Goal: Task Accomplishment & Management: Manage account settings

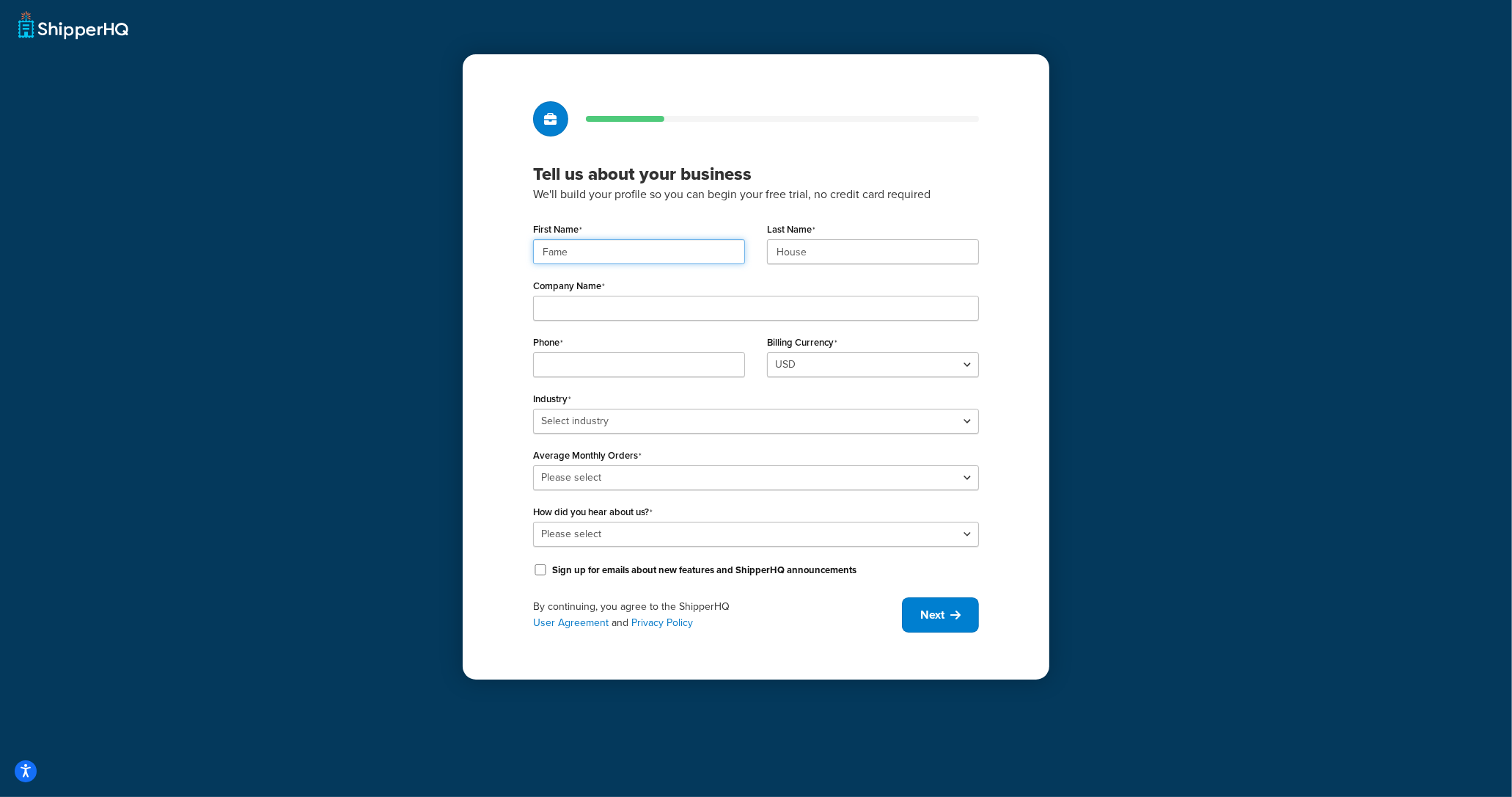
click at [644, 264] on div "Fame" at bounding box center [639, 251] width 212 height 25
click at [644, 260] on input "Fame" at bounding box center [639, 251] width 212 height 25
paste input "UMG"
type input "UMG"
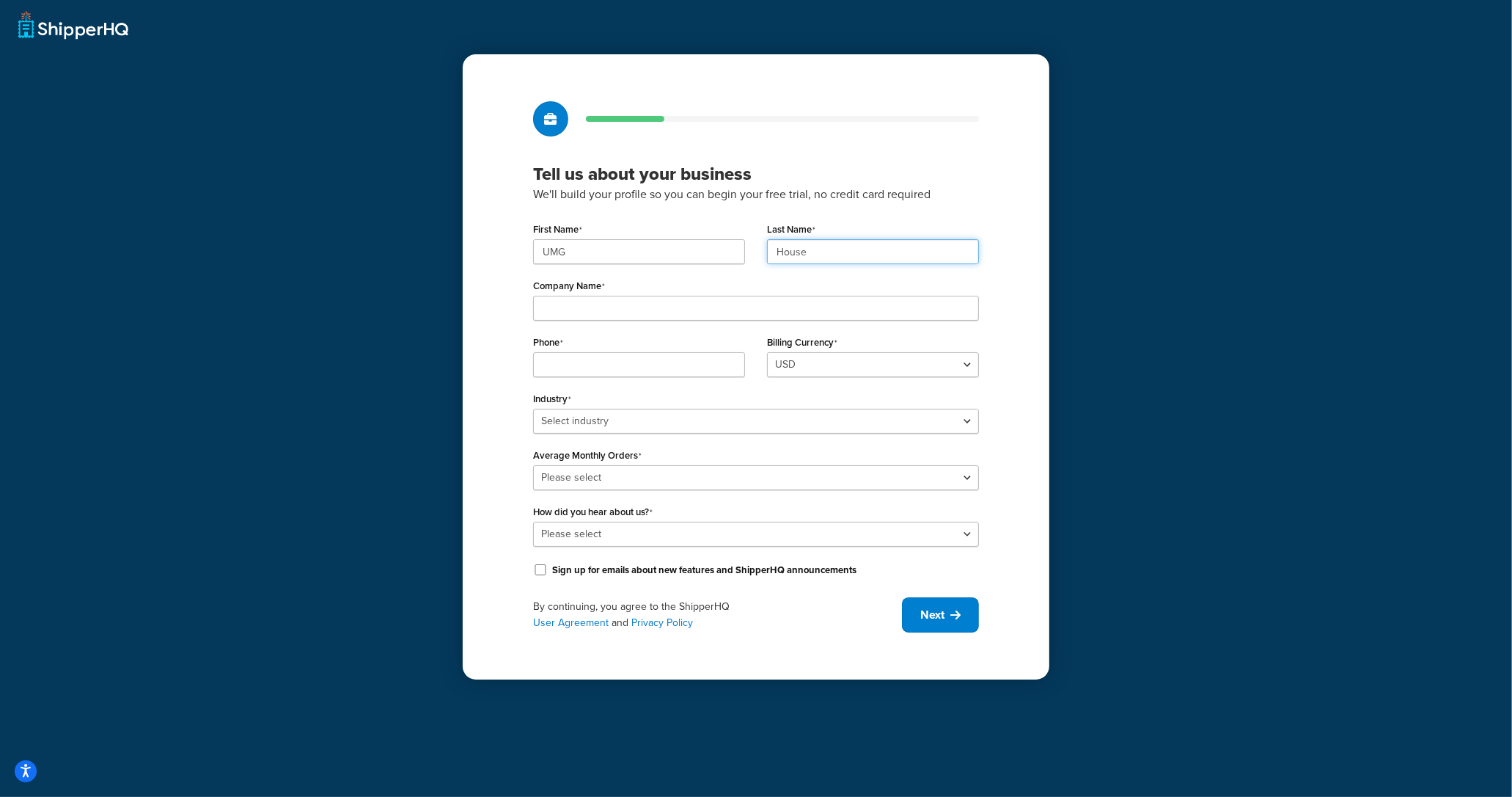
click at [856, 261] on input "House" at bounding box center [873, 251] width 212 height 25
paste input "UMG"
type input "UMG"
click at [288, 271] on div "Tell us about your business We'll build your profile so you can begin your free…" at bounding box center [756, 398] width 1512 height 797
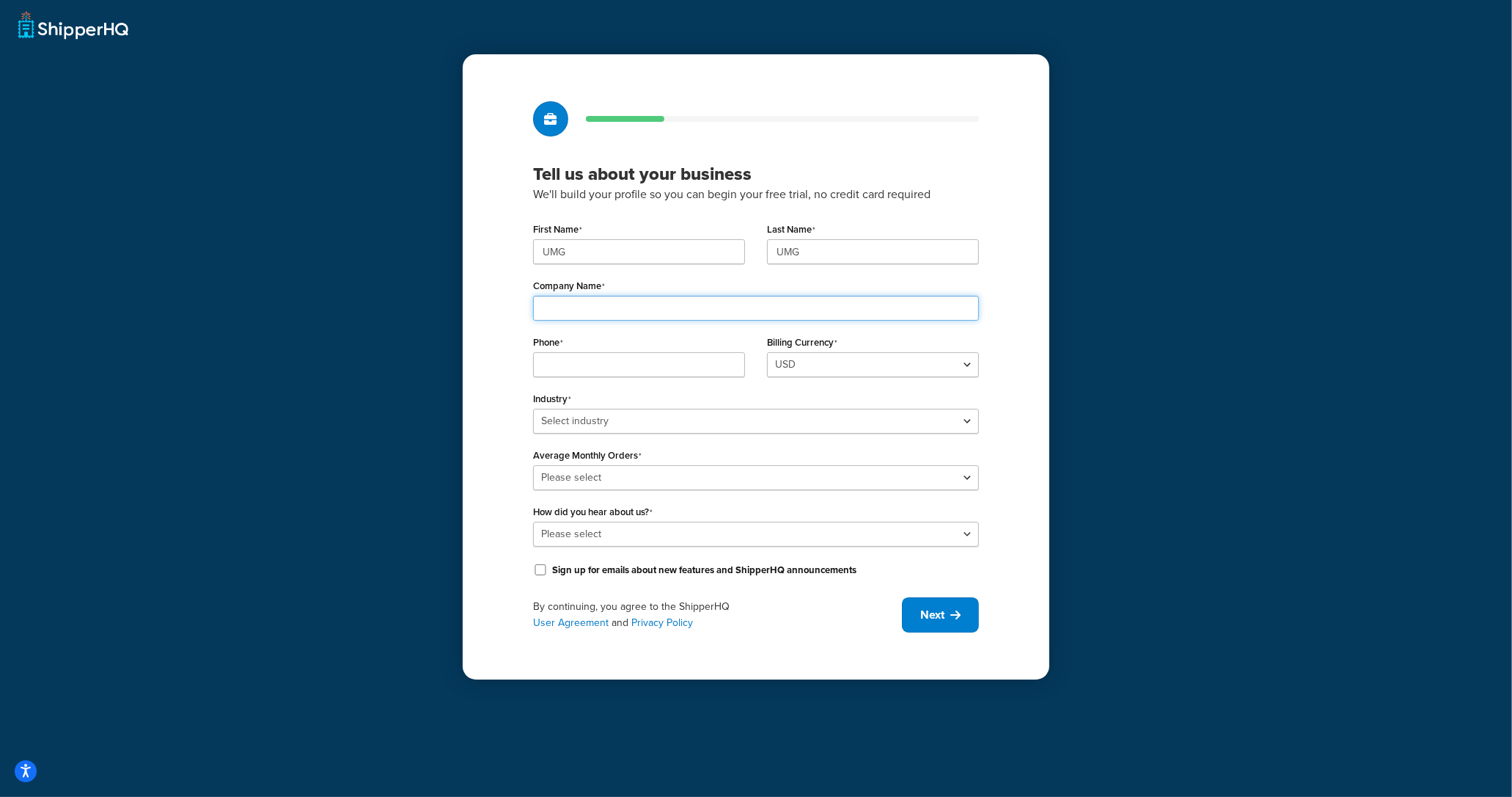
click at [611, 316] on input "Company Name" at bounding box center [756, 308] width 446 height 25
paste input "Universal Music Group"
type input "Universal Music Group"
click at [577, 423] on select "Select industry Automotive Adult Agriculture Alcohol, Tobacco & CBD Arts & Craf…" at bounding box center [756, 421] width 446 height 25
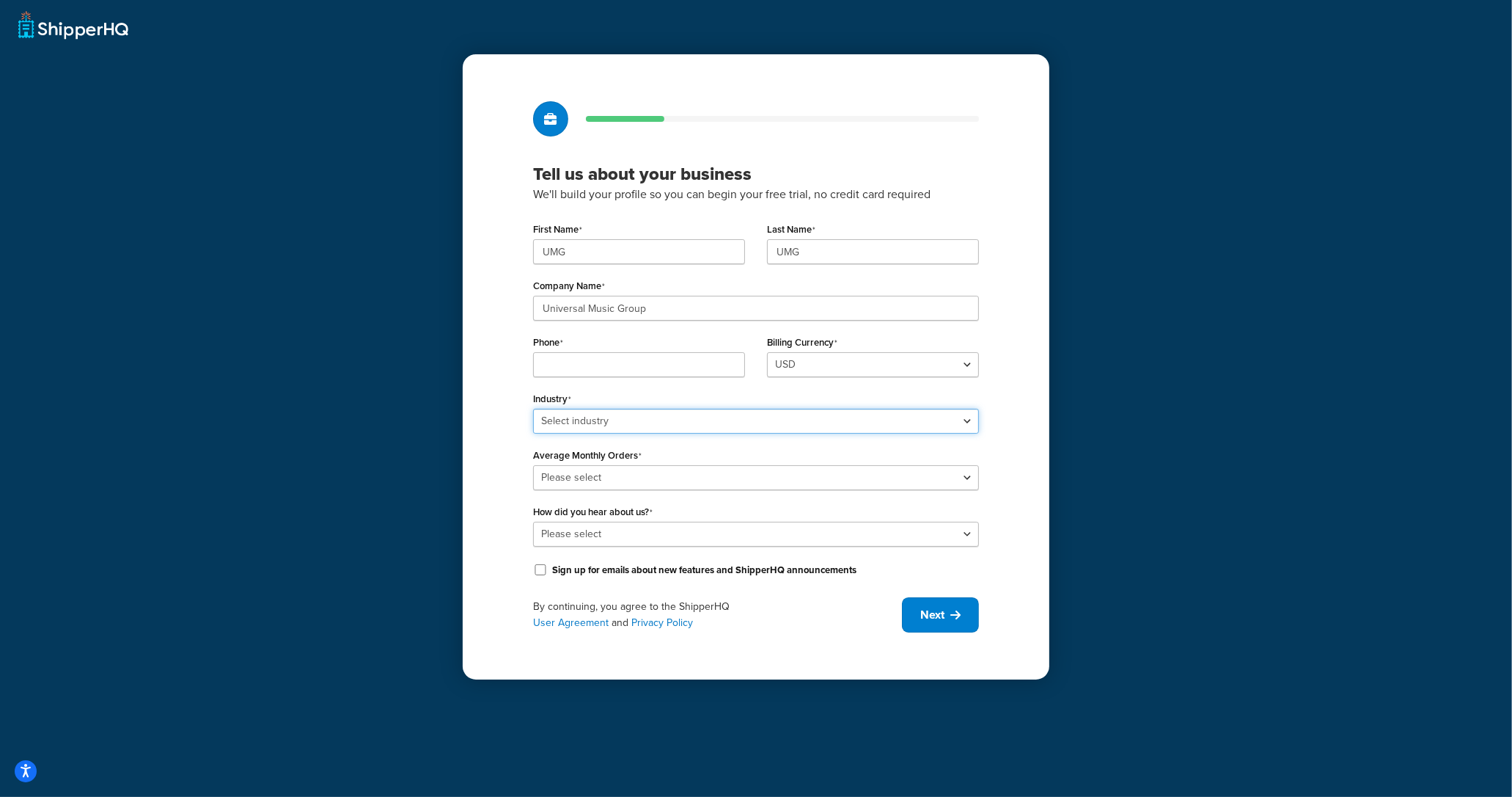
select select "25"
click at [533, 409] on select "Select industry Automotive Adult Agriculture Alcohol, Tobacco & CBD Arts & Craf…" at bounding box center [756, 421] width 446 height 25
click at [591, 490] on select "Please select 0-500 501-1,000 1,001-10,000 10,001-20,000 Over 20,000" at bounding box center [756, 477] width 446 height 25
select select "3"
click at [533, 465] on select "Please select 0-500 501-1,000 1,001-10,000 10,001-20,000 Over 20,000" at bounding box center [756, 477] width 446 height 25
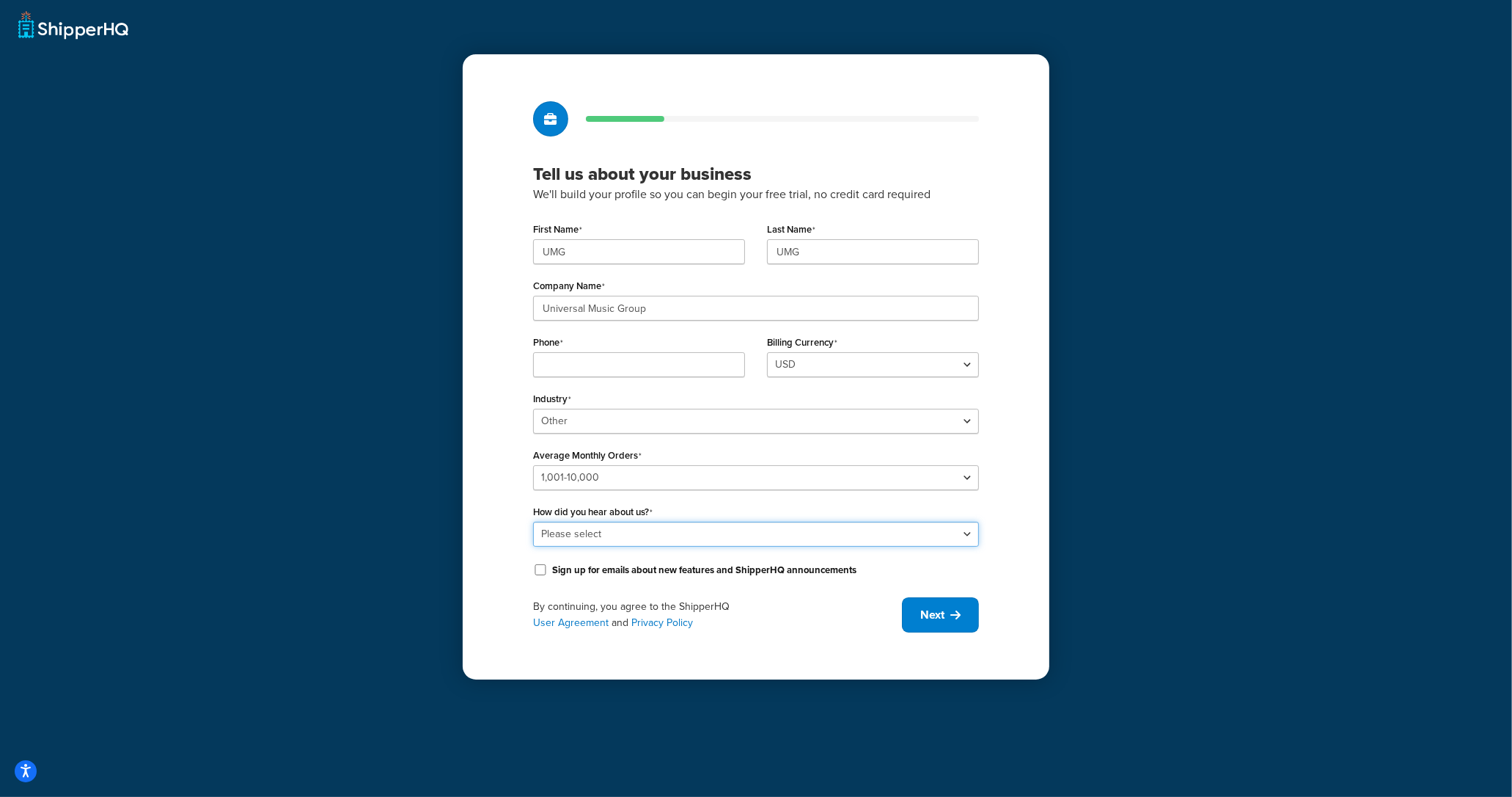
click at [622, 526] on select "Please select Online Search App Store or Marketplace Listing Referred by Agency…" at bounding box center [756, 534] width 446 height 25
select select "10"
click at [533, 521] on select "Please select Online Search App Store or Marketplace Listing Referred by Agency…" at bounding box center [756, 534] width 446 height 25
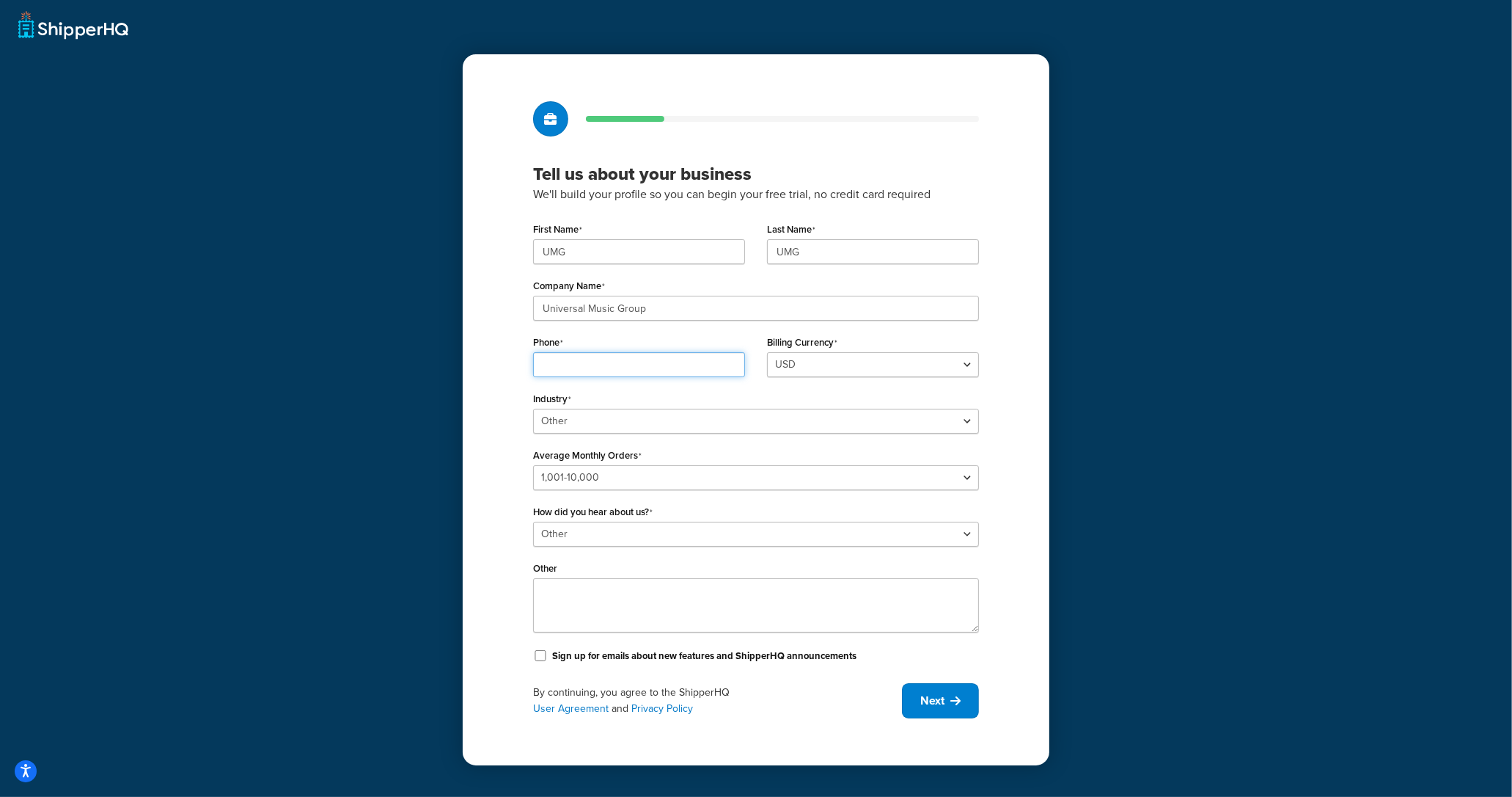
click at [581, 368] on input "Phone" at bounding box center [639, 365] width 212 height 25
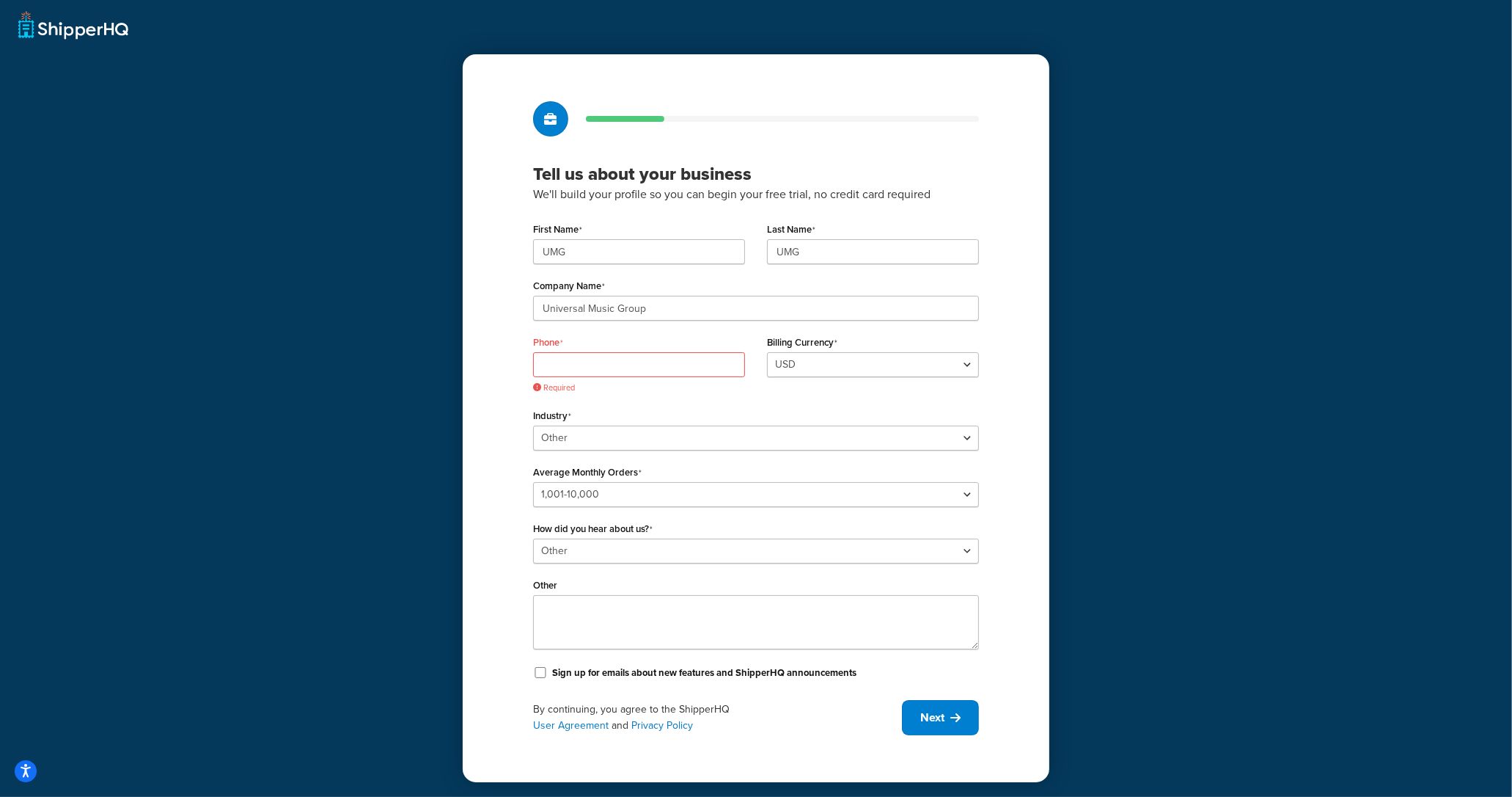
click at [632, 379] on div "Required" at bounding box center [639, 373] width 212 height 41
click at [625, 363] on input "Phone" at bounding box center [639, 365] width 212 height 25
paste input "8449137510"
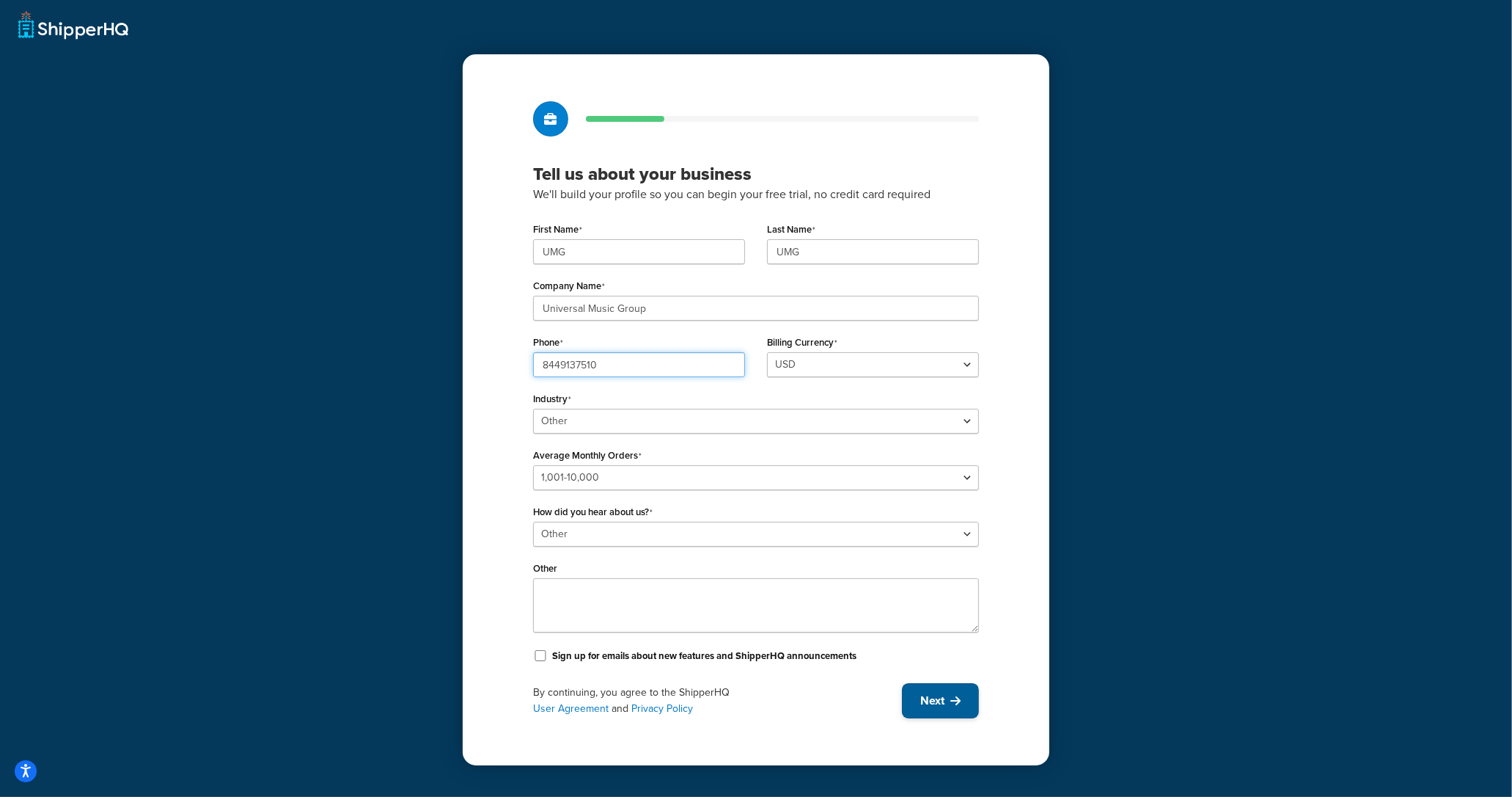
type input "8449137510"
click at [918, 711] on button "Next" at bounding box center [940, 700] width 77 height 36
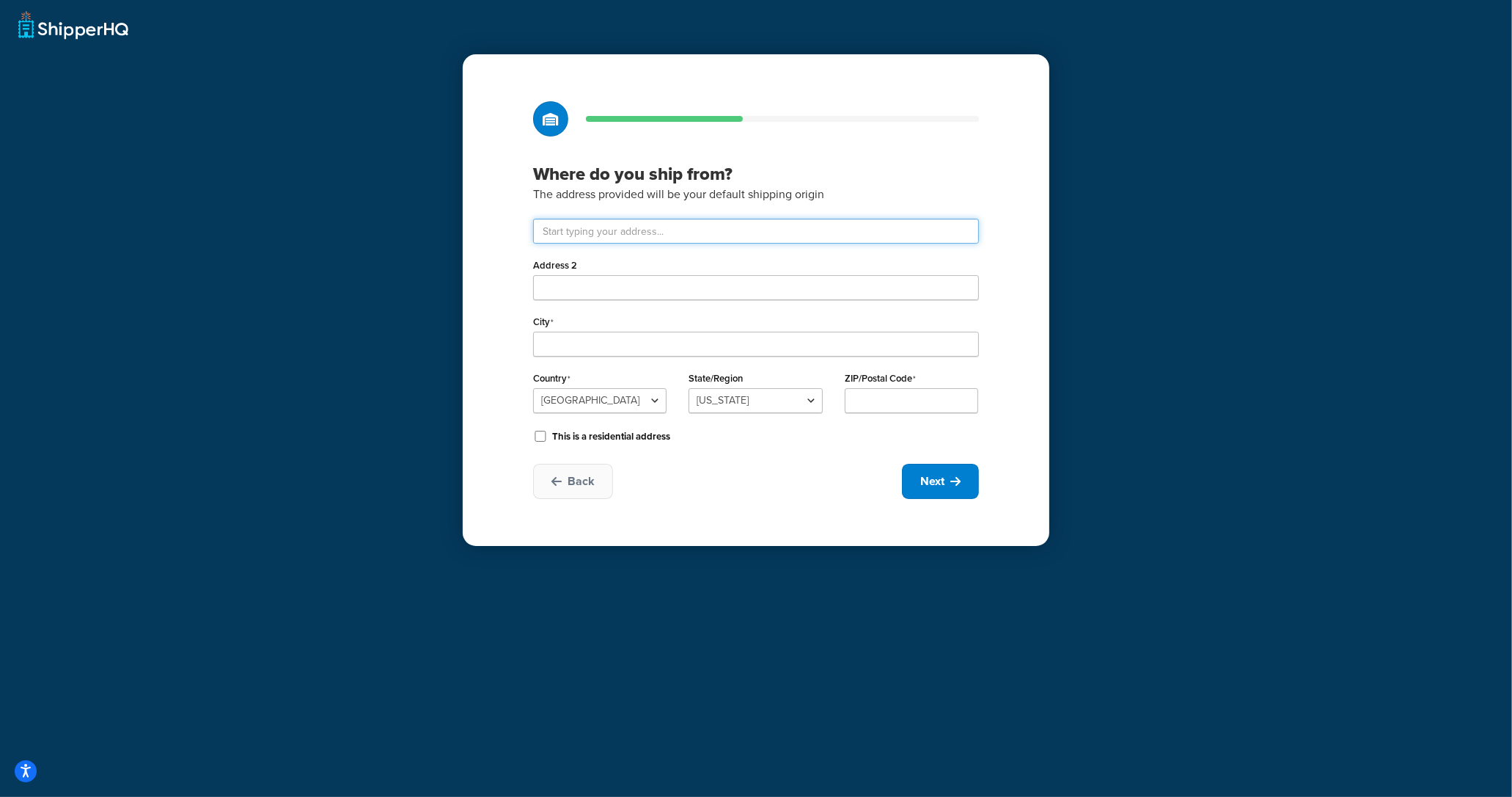
click at [636, 237] on input "text" at bounding box center [756, 231] width 446 height 25
click at [627, 228] on input "text" at bounding box center [756, 231] width 446 height 25
paste input "Universal Music Group"
type input "Universal Music Group"
type input "Rogers"
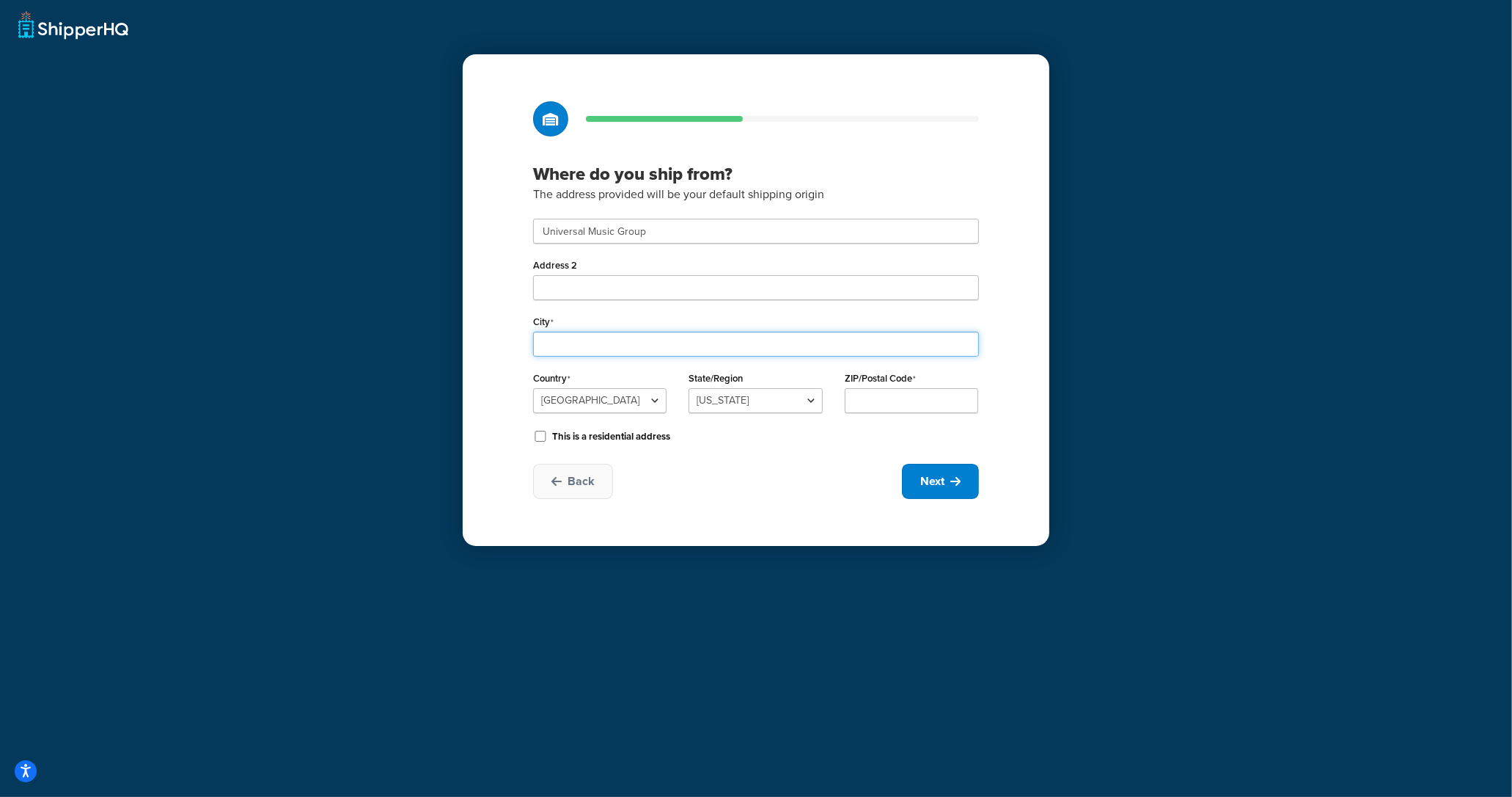
select select "4"
type input "72758"
click at [569, 347] on input "Rogers" at bounding box center [756, 344] width 446 height 25
paste input "Philadelphia"
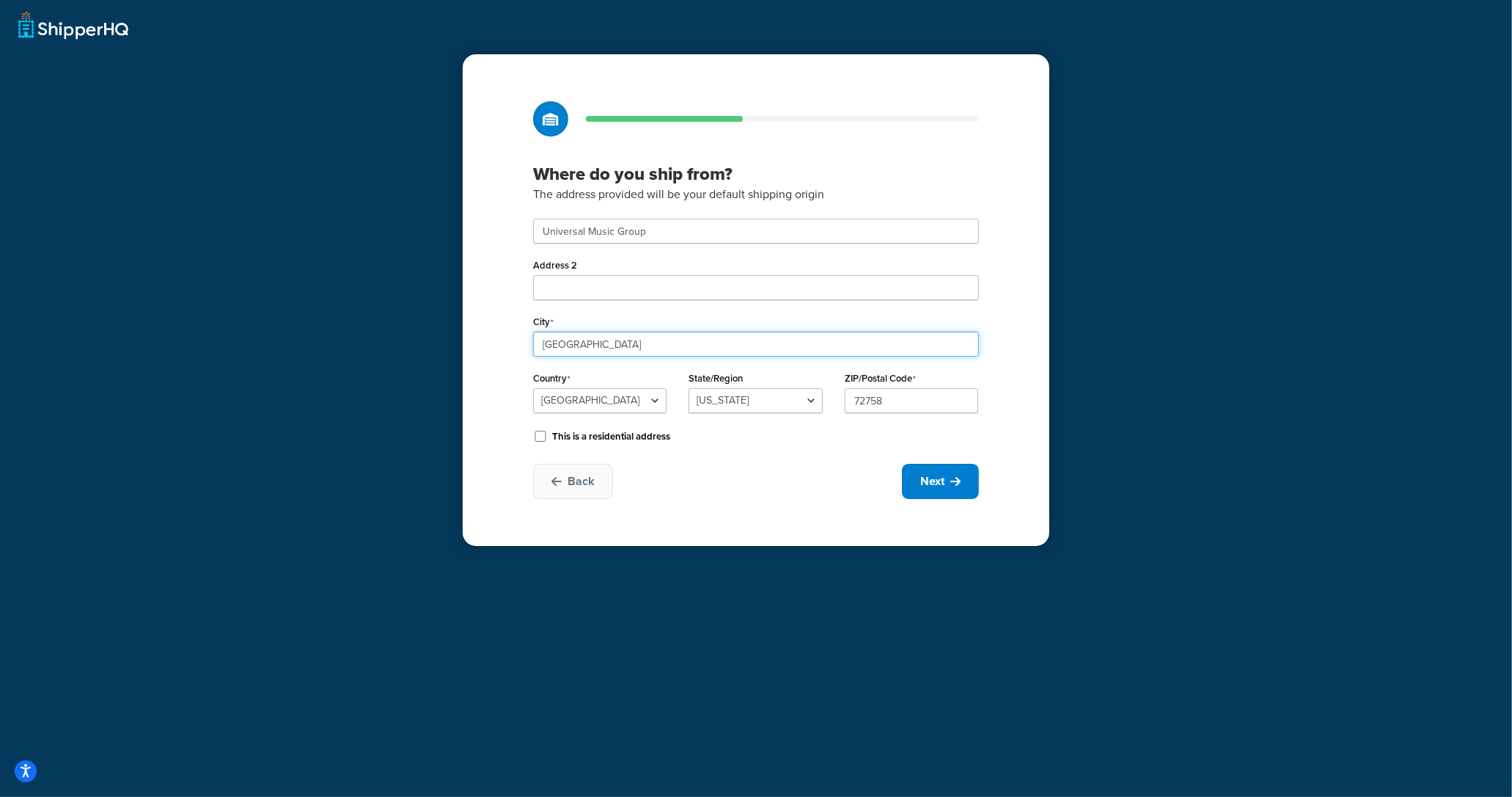
type input "Philadelphia"
click at [625, 233] on input "Universal Music Group" at bounding box center [756, 231] width 446 height 25
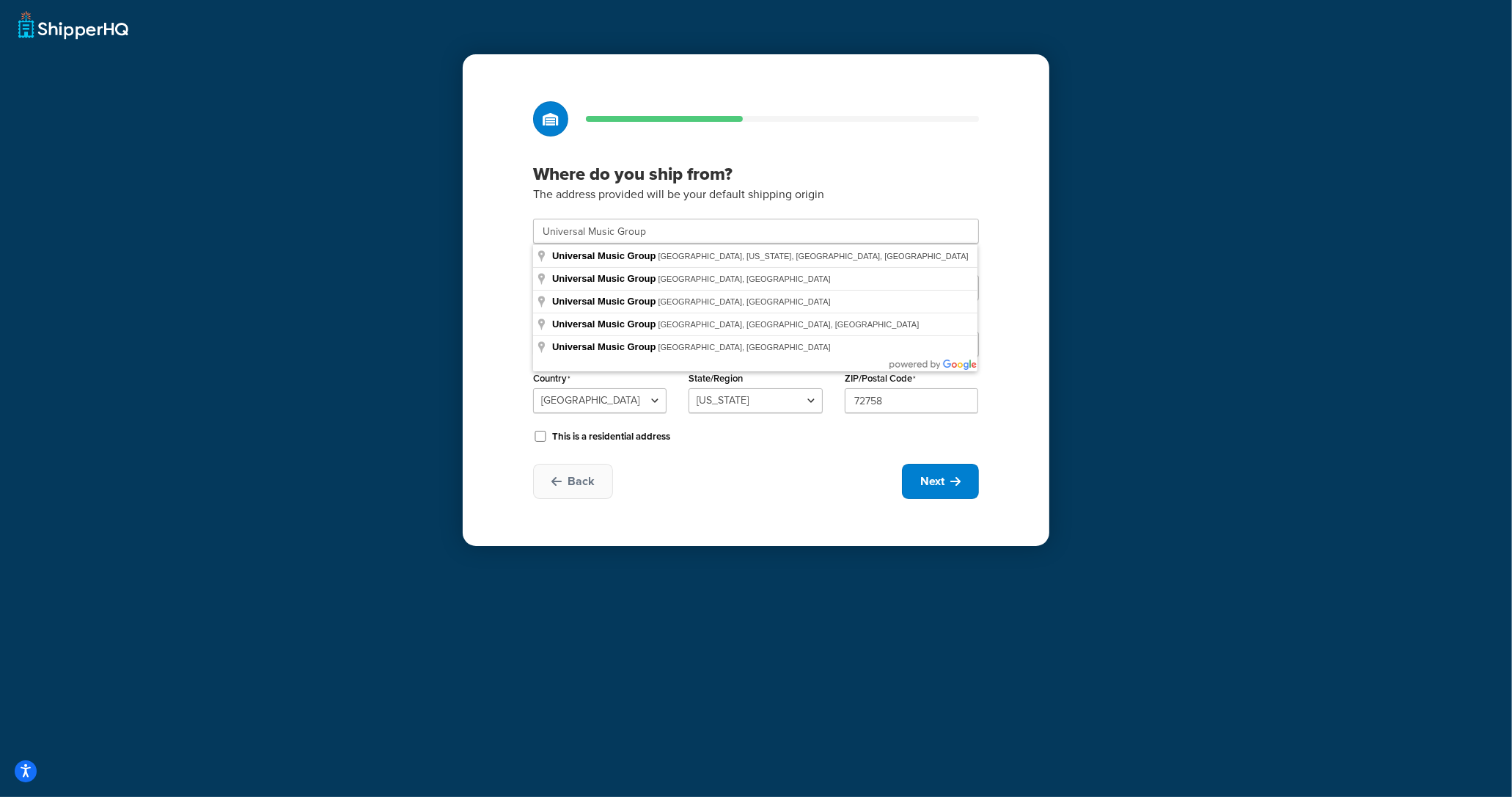
click at [1103, 243] on div "Where do you ship from? The address provided will be your default shipping orig…" at bounding box center [756, 398] width 1512 height 797
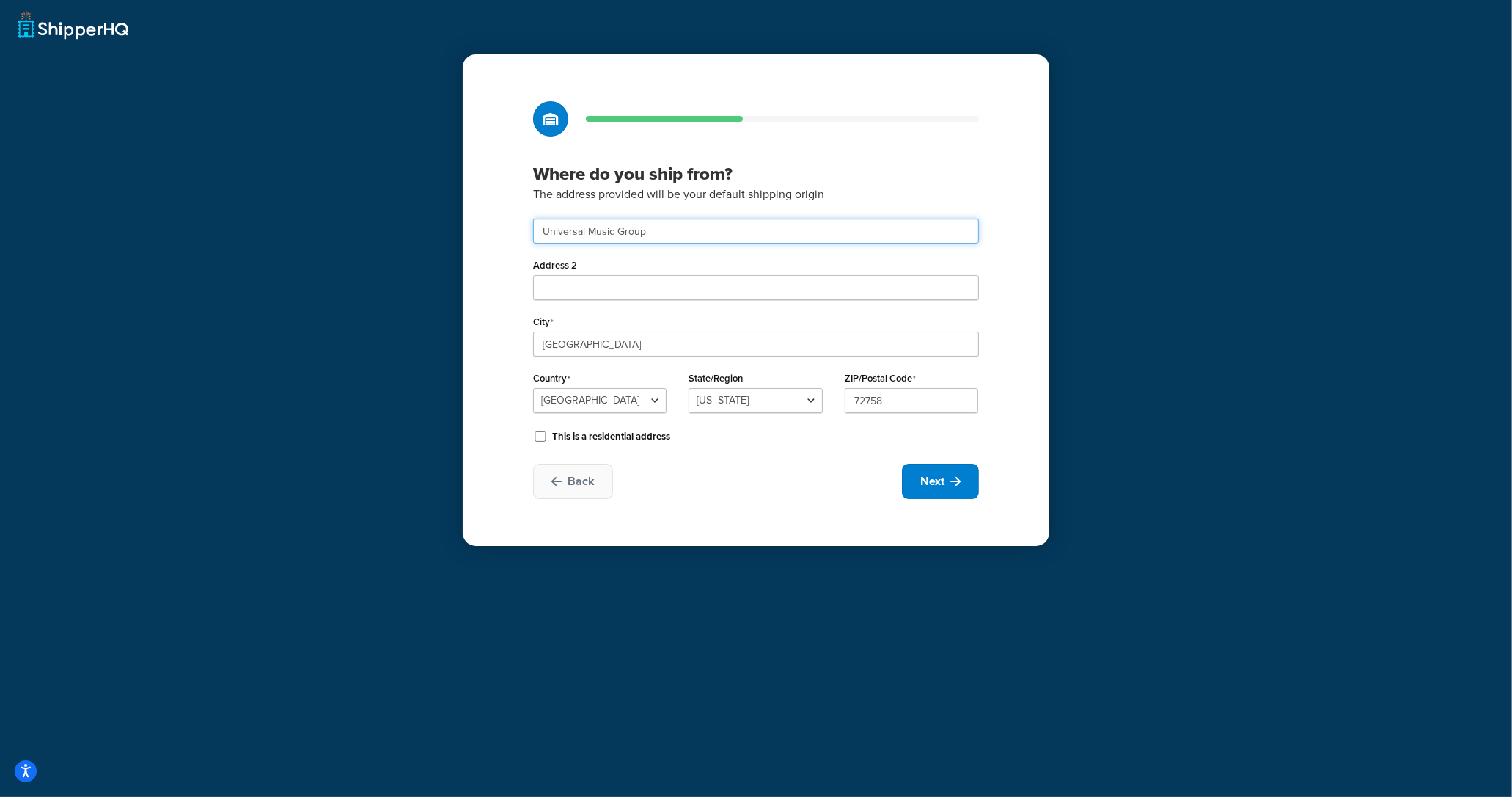
click at [557, 230] on input "Universal Music Group" at bounding box center [756, 231] width 446 height 25
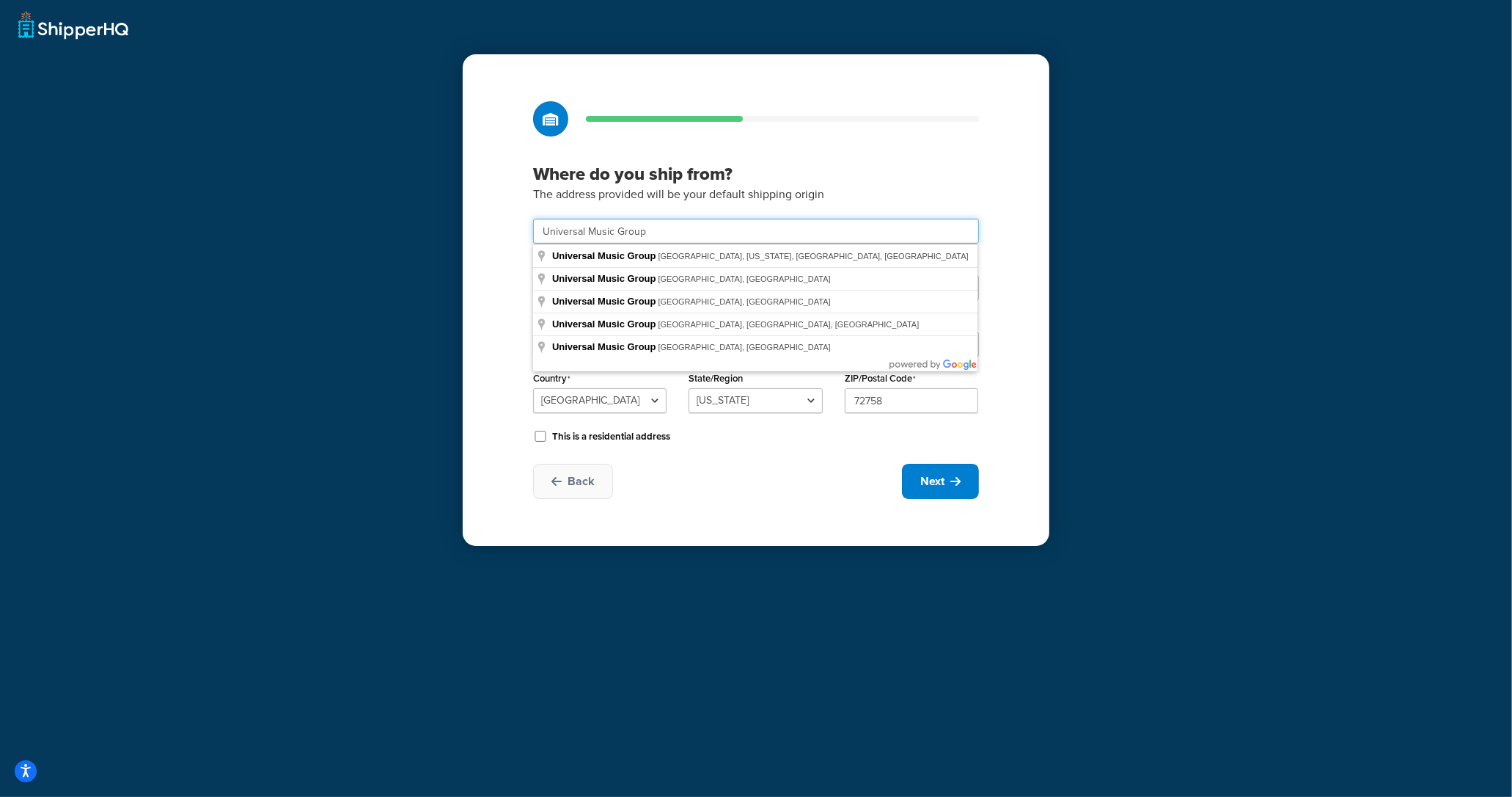
click at [557, 230] on input "Universal Music Group" at bounding box center [756, 231] width 446 height 25
paste input "123 S Broad St, 26th Floor"
type input "123 S Broad St 26th floor"
select select "38"
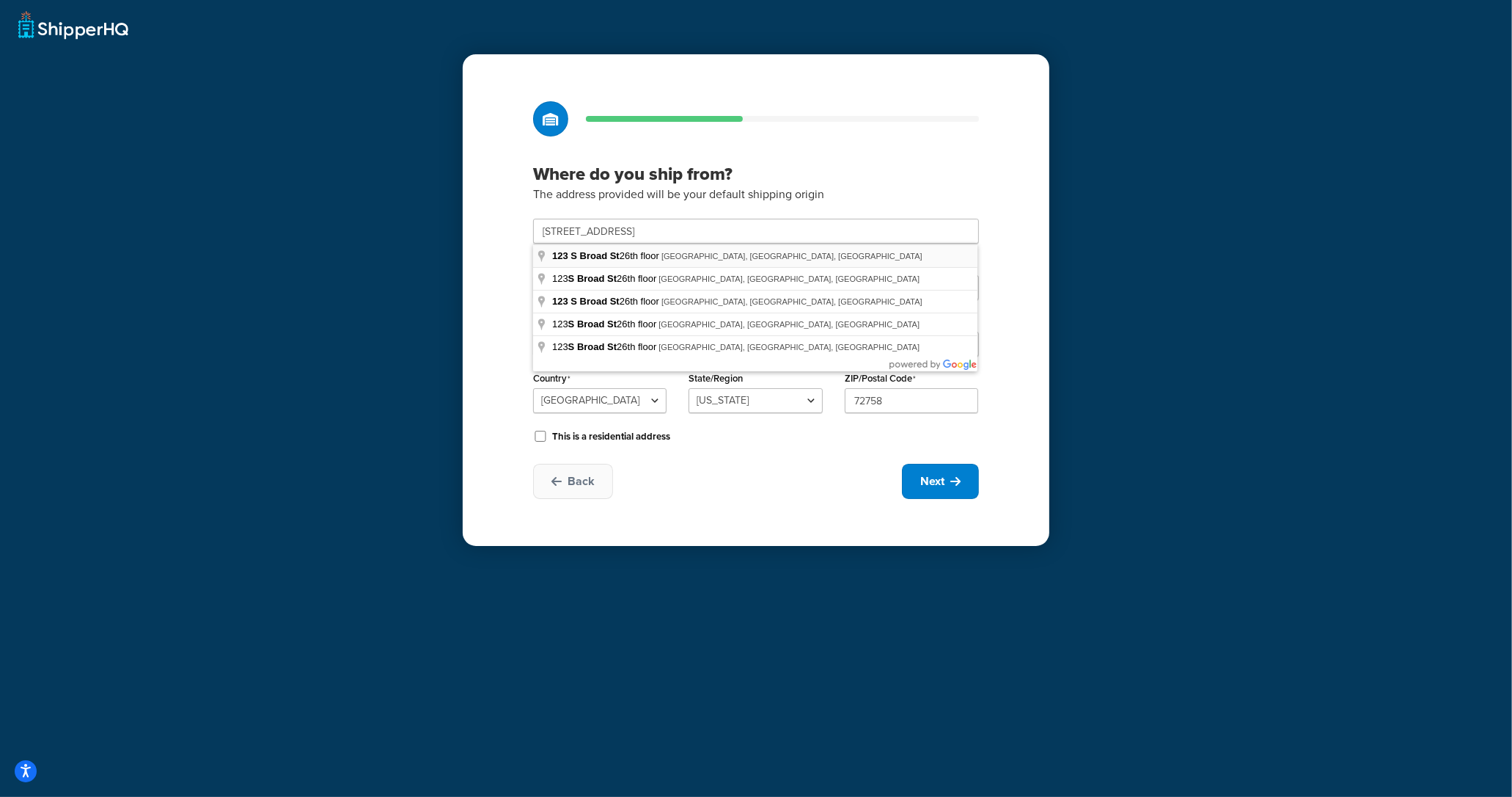
type input "19109"
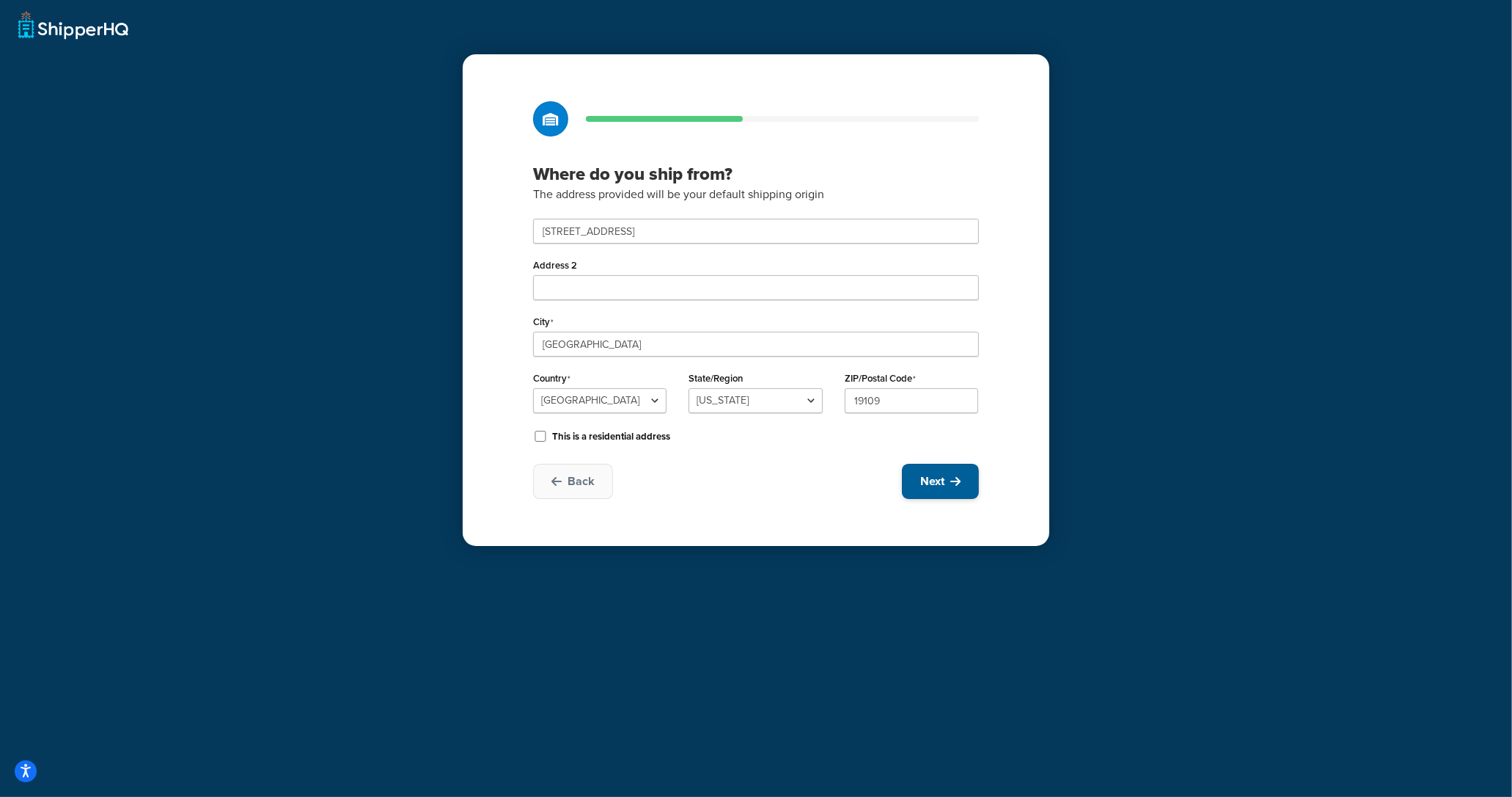
click at [928, 477] on span "Next" at bounding box center [933, 481] width 24 height 16
select select "1"
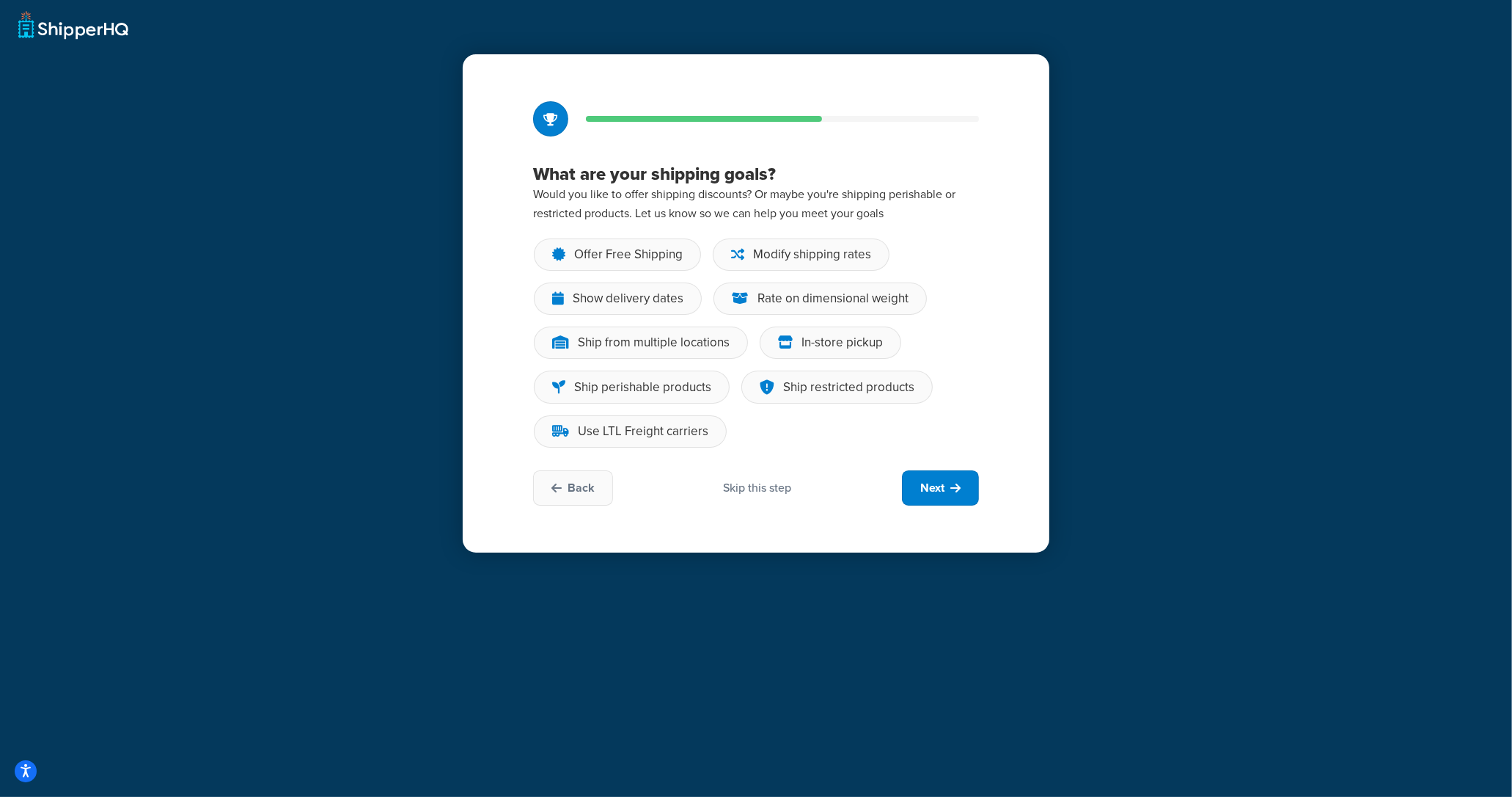
click at [798, 488] on div "Back Skip this step Next" at bounding box center [756, 488] width 446 height 36
click at [785, 489] on div "Skip this step" at bounding box center [757, 488] width 68 height 16
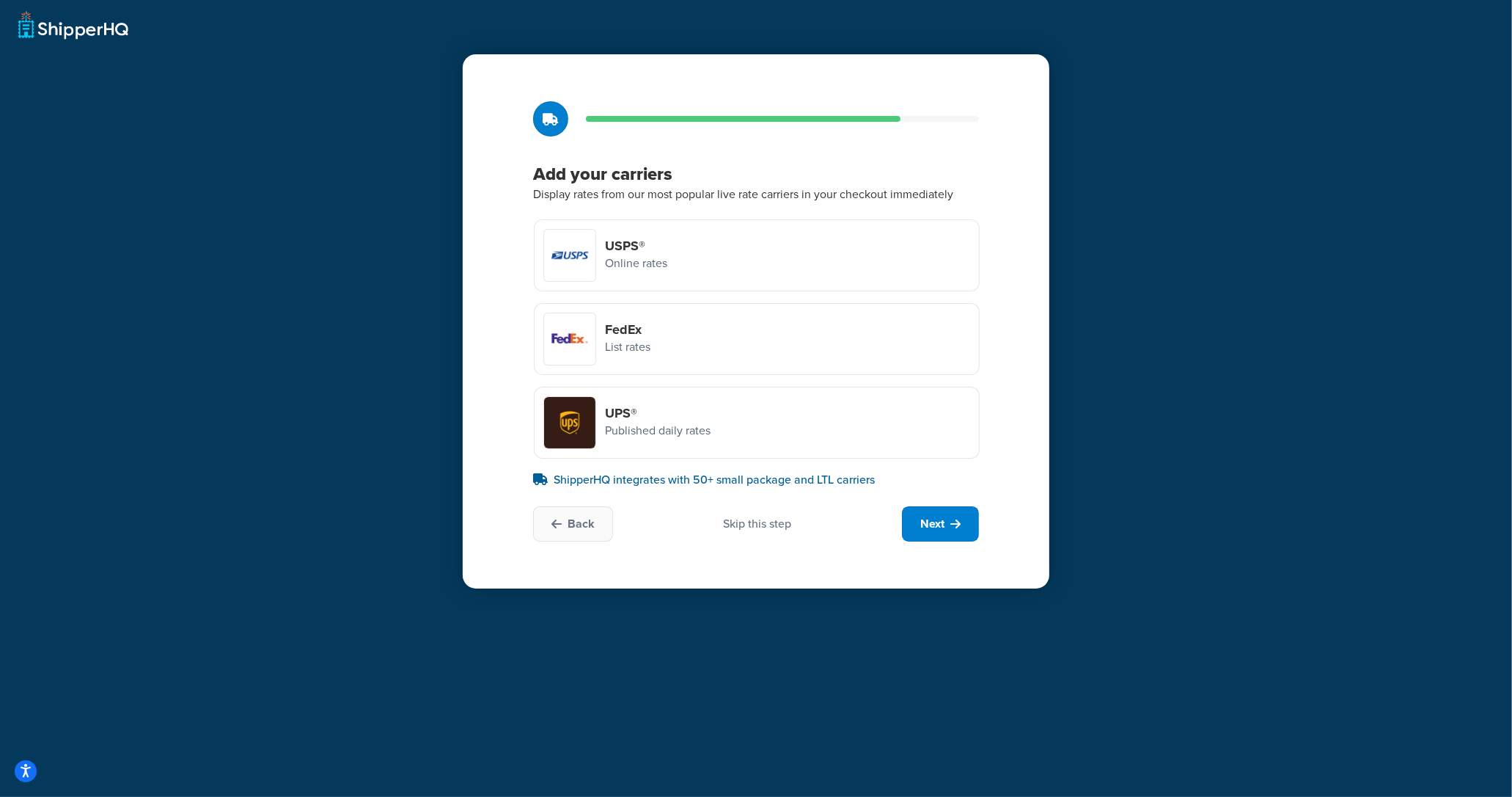
click at [785, 489] on div "Add your carriers Display rates from our most popular live rate carriers in you…" at bounding box center [756, 322] width 587 height 534
click at [779, 534] on div "Back Skip this step Next" at bounding box center [756, 524] width 446 height 36
click at [778, 527] on div "Skip this step" at bounding box center [757, 523] width 68 height 16
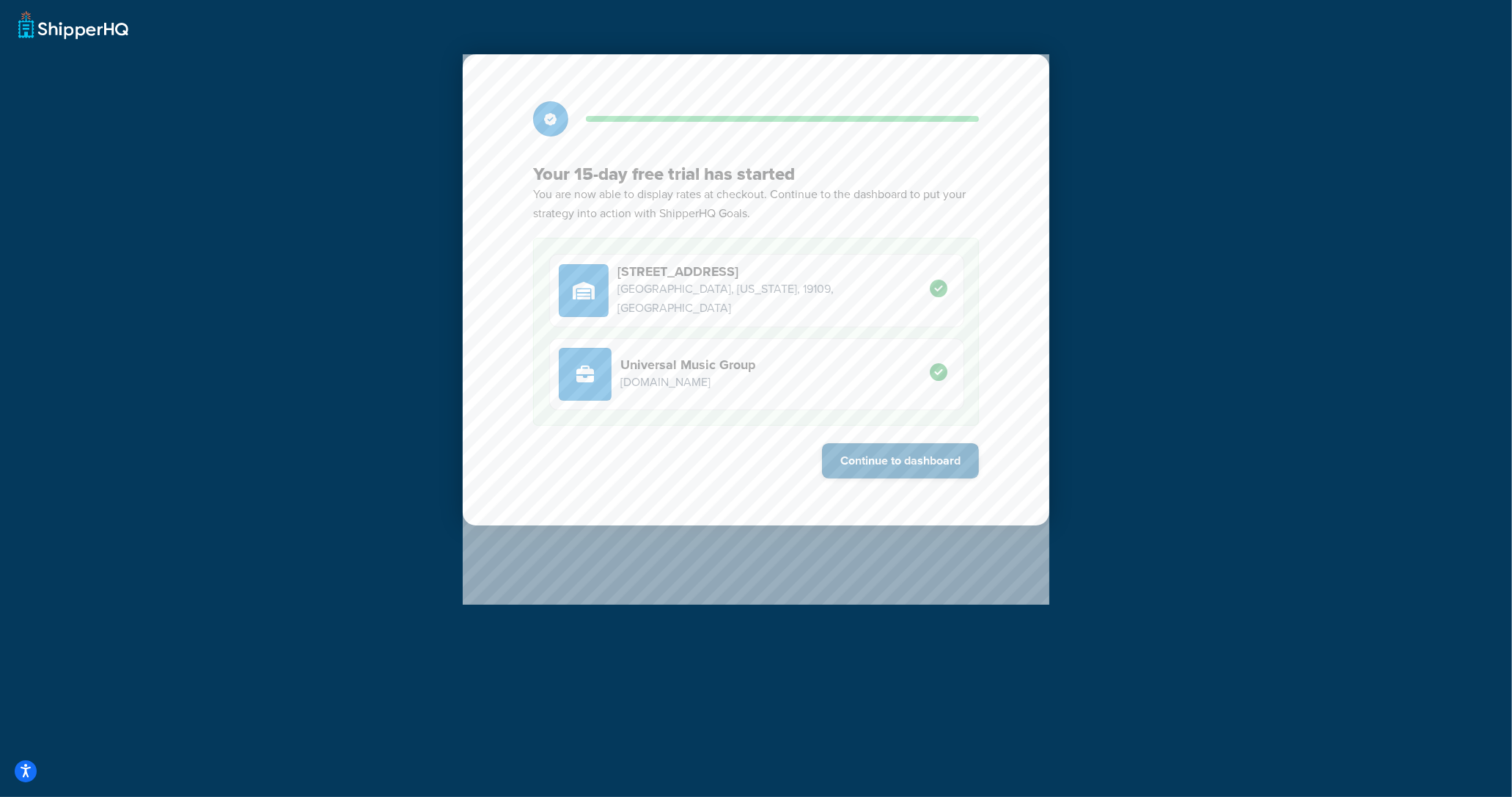
click at [921, 462] on button "Continue to dashboard" at bounding box center [900, 461] width 157 height 36
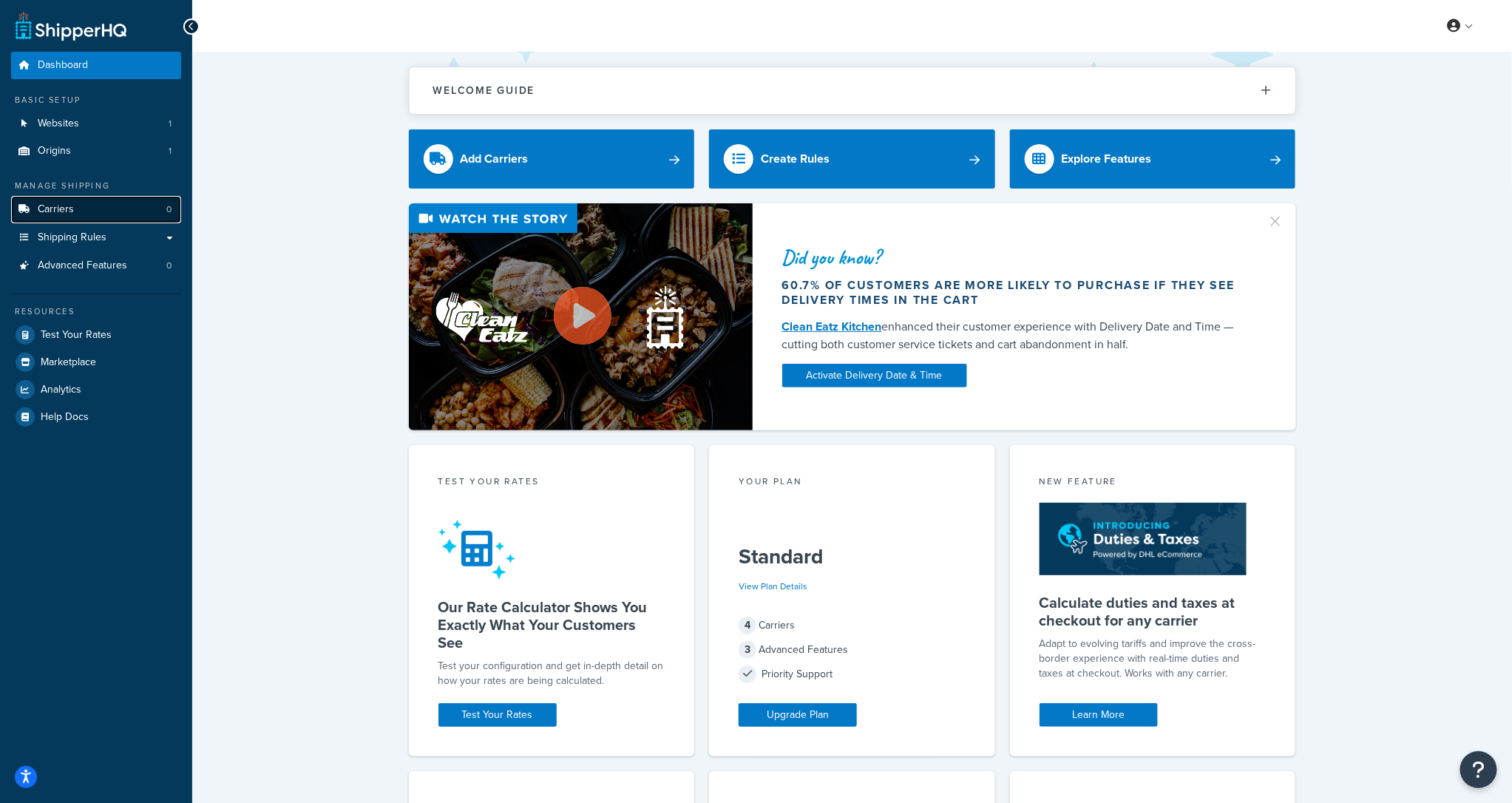
click at [40, 203] on span "Carriers" at bounding box center [56, 209] width 36 height 12
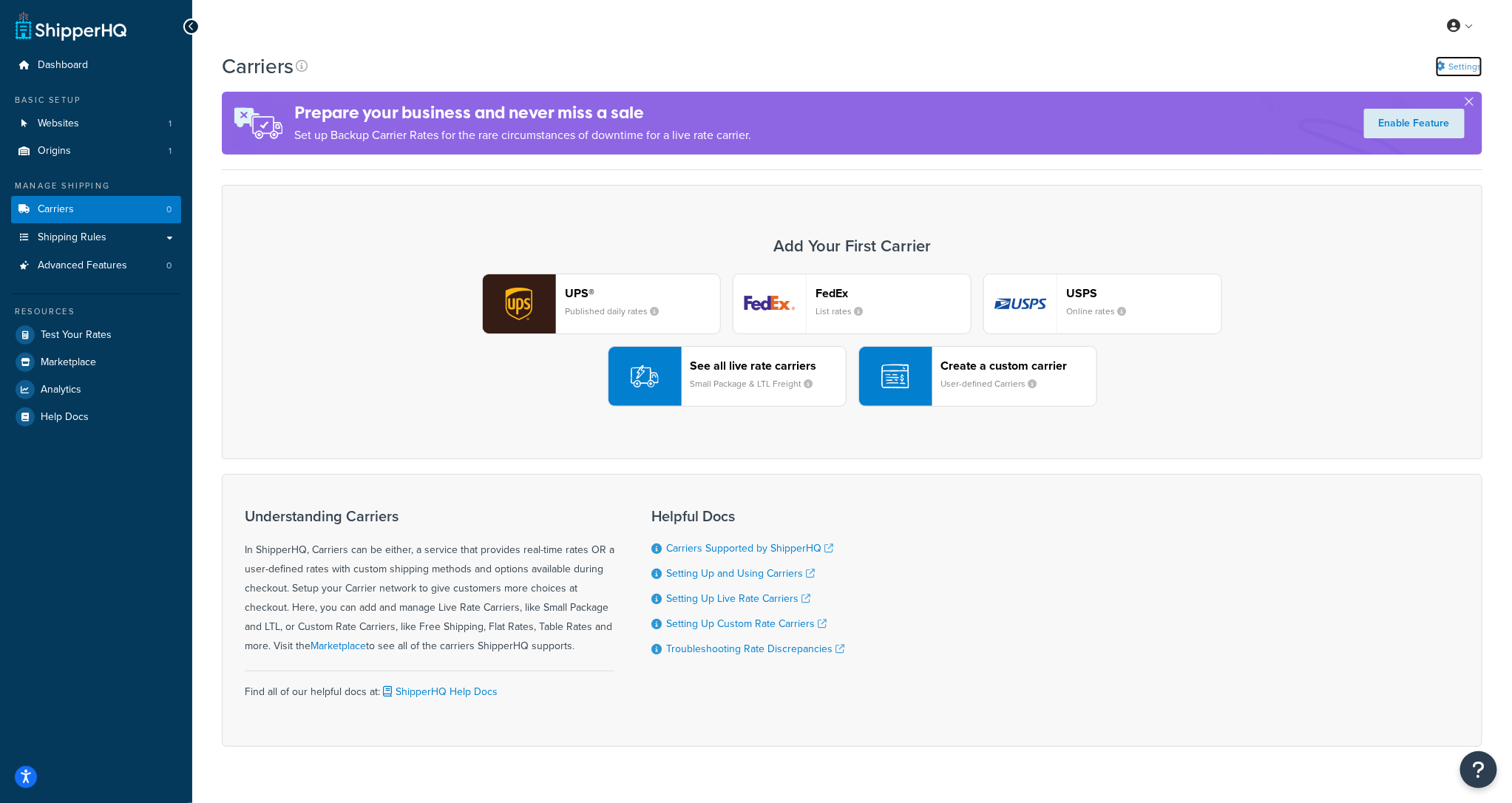
click at [1450, 66] on link "Settings" at bounding box center [1458, 66] width 46 height 21
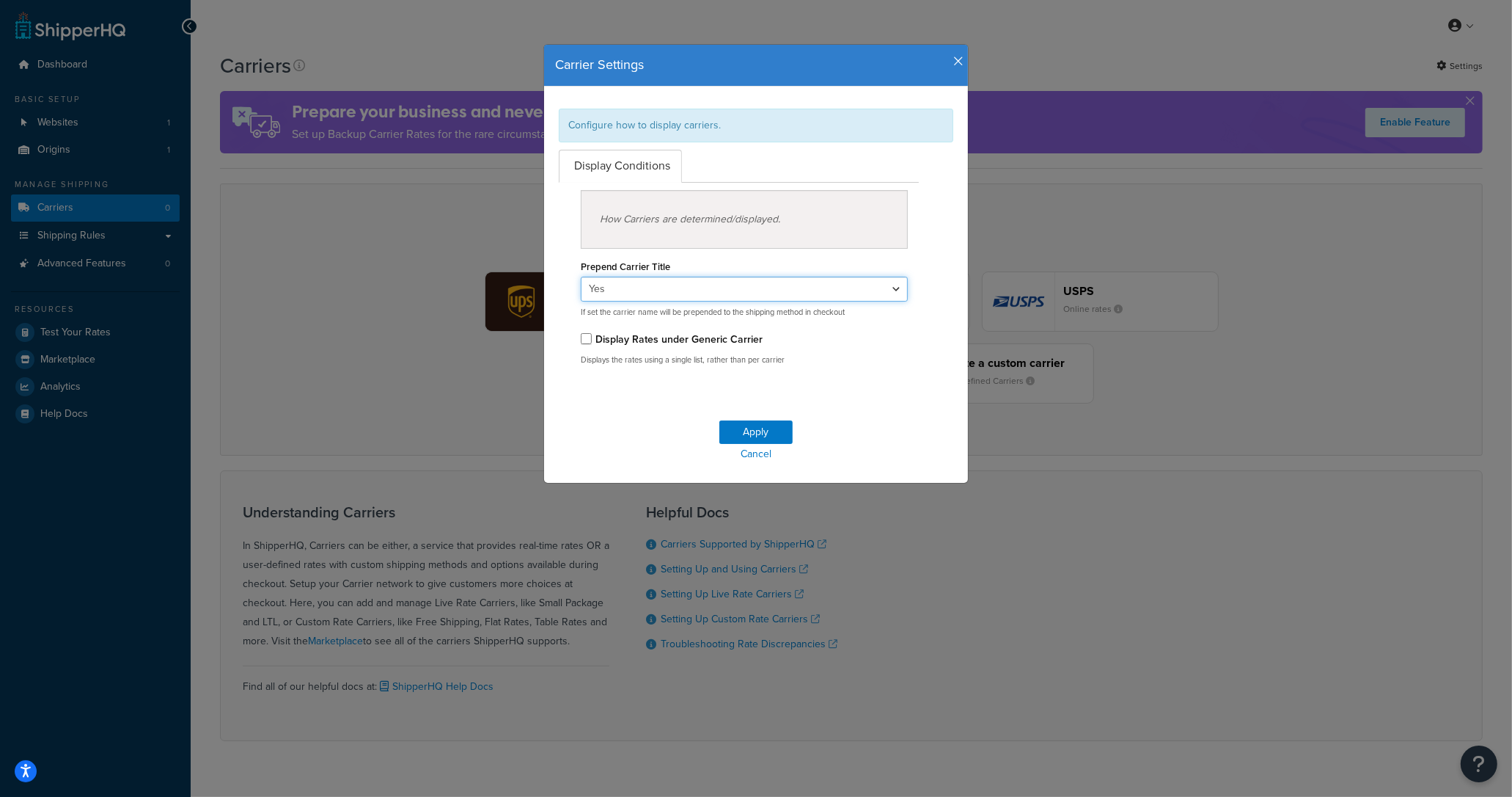
click at [605, 278] on select "Yes No" at bounding box center [744, 289] width 327 height 25
select select "false"
click at [581, 277] on select "Yes No" at bounding box center [744, 289] width 327 height 25
click at [763, 433] on button "Apply" at bounding box center [756, 431] width 73 height 23
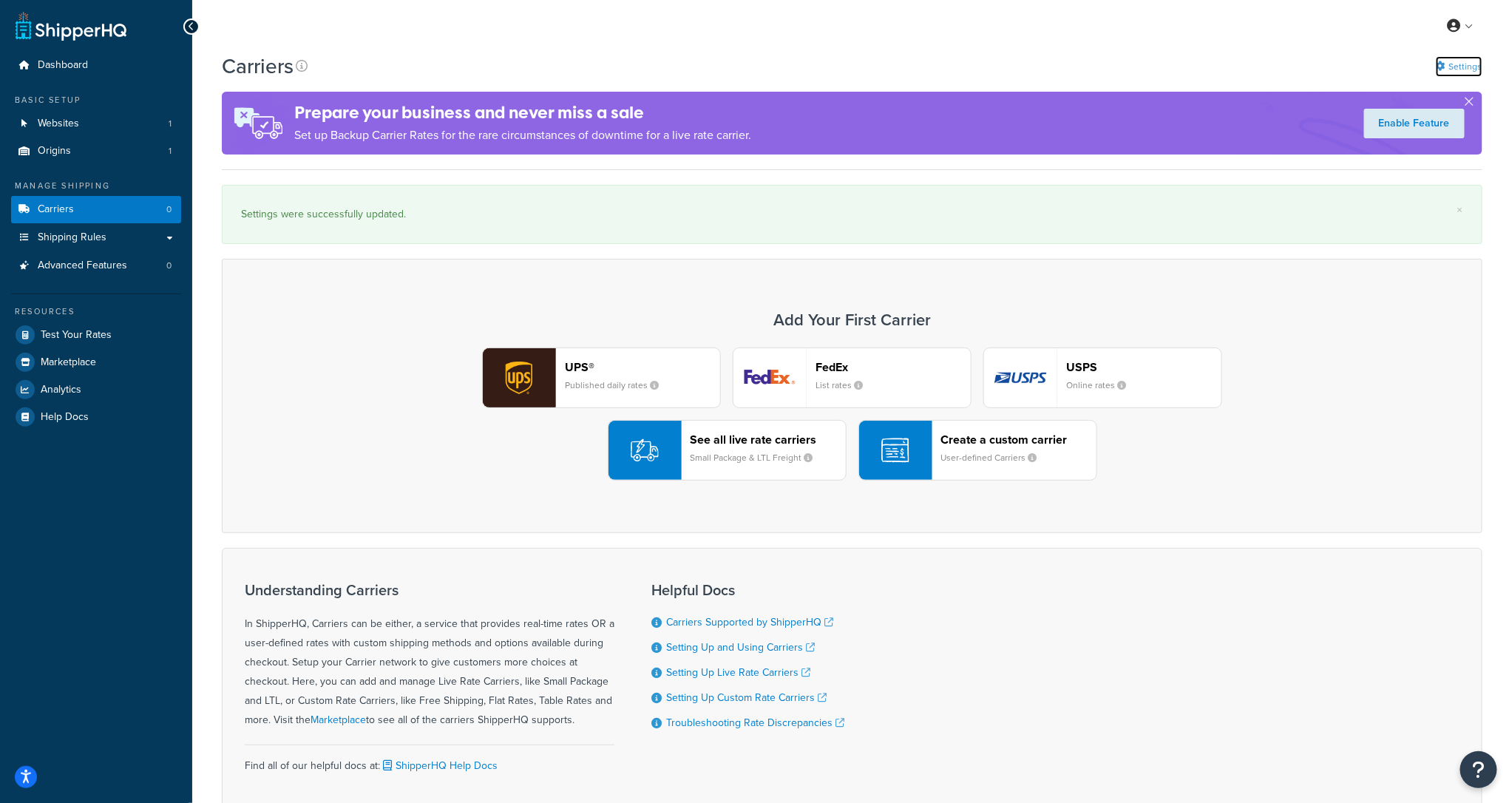
click at [1459, 63] on link "Settings" at bounding box center [1458, 66] width 46 height 21
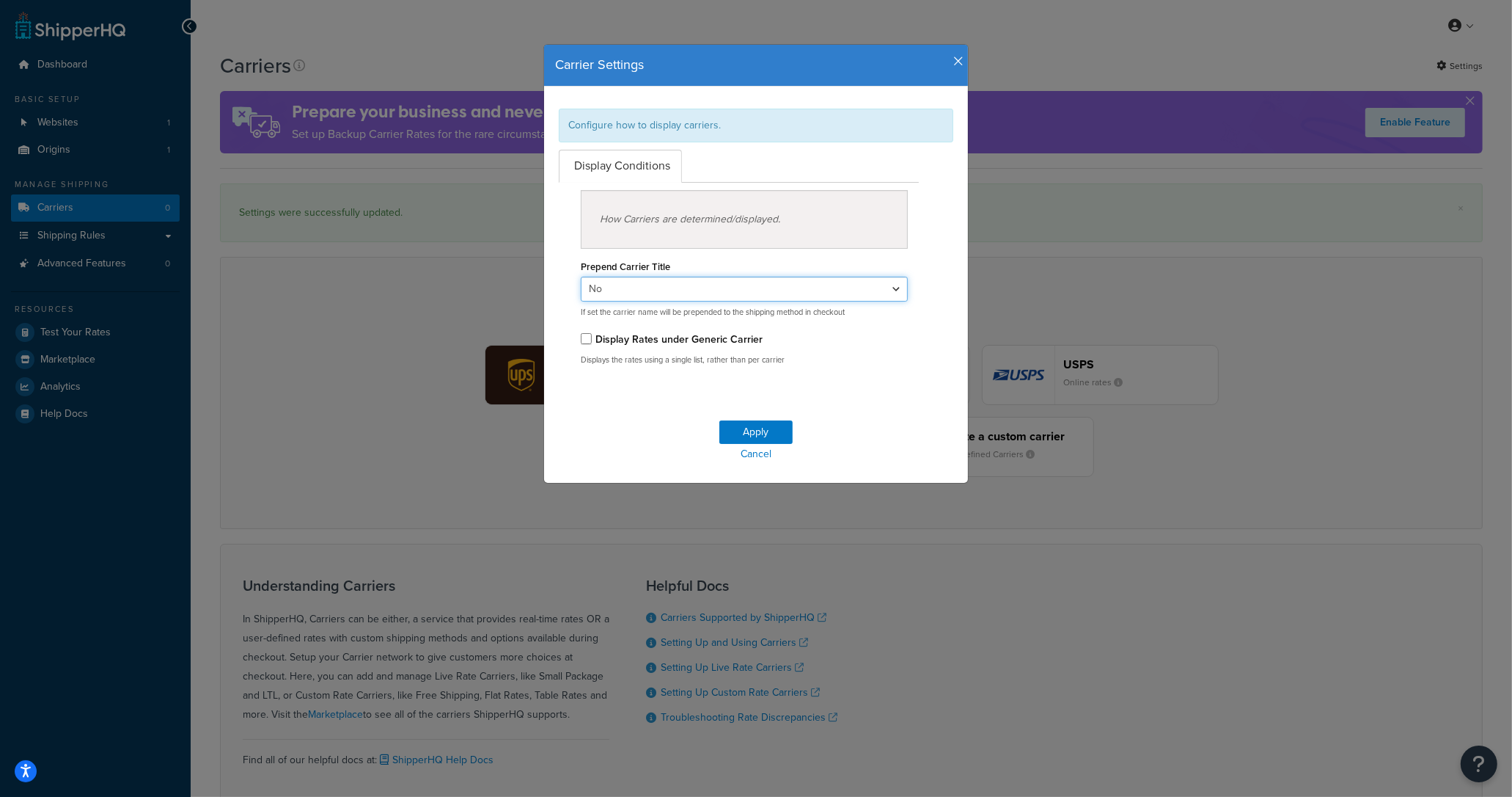
click at [703, 286] on select "Yes No" at bounding box center [744, 289] width 327 height 25
click at [1464, 29] on div "Carrier Settings Configure how to display carriers. Display Conditions How Carr…" at bounding box center [756, 398] width 1512 height 797
click at [1465, 26] on div "Carrier Settings Configure how to display carriers. Display Conditions How Carr…" at bounding box center [756, 398] width 1512 height 797
click at [955, 63] on icon "button" at bounding box center [958, 62] width 10 height 13
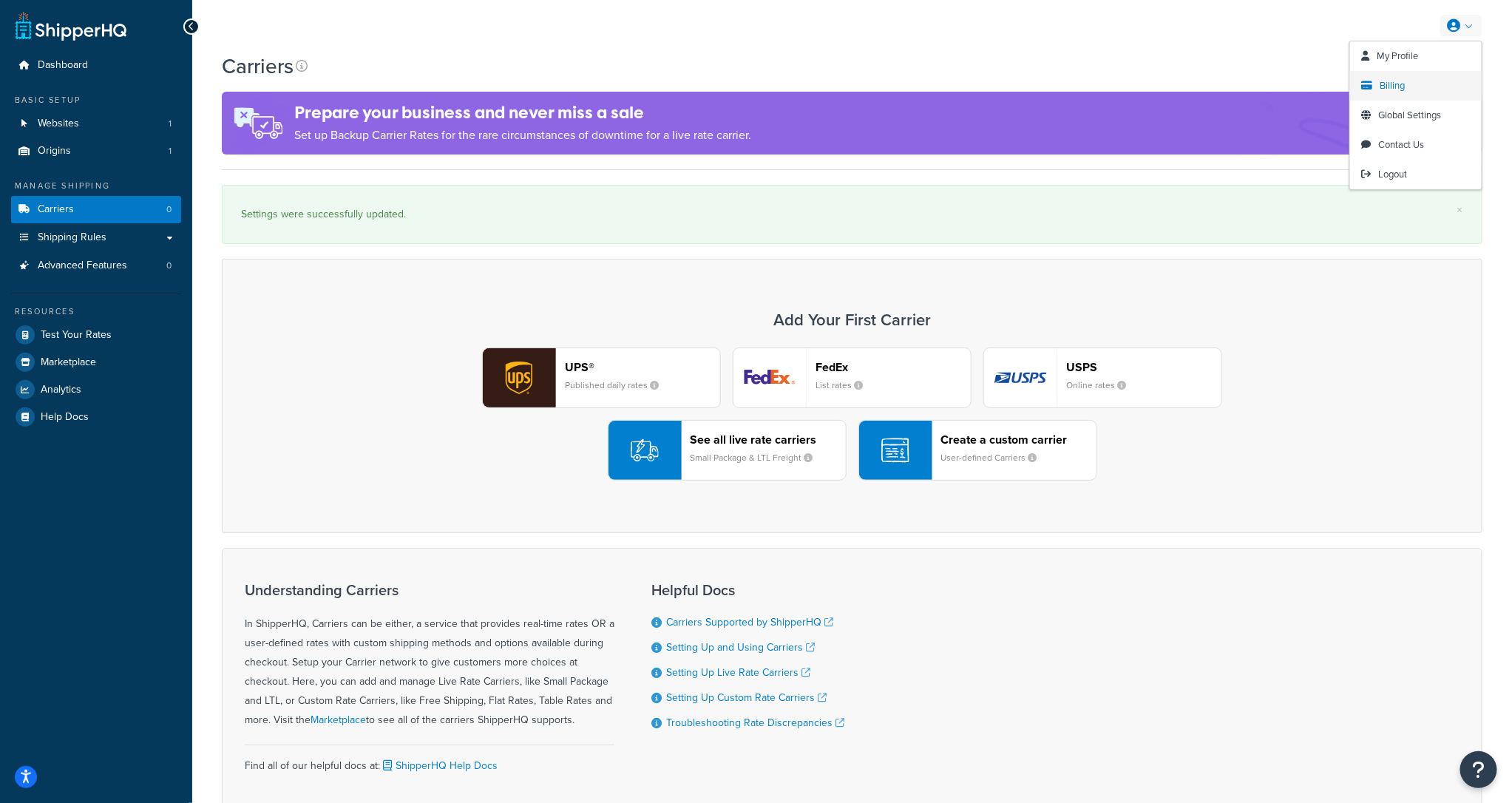
click at [1377, 72] on link "Billing" at bounding box center [1416, 85] width 131 height 29
click at [1387, 50] on span "My Profile" at bounding box center [1399, 56] width 42 height 14
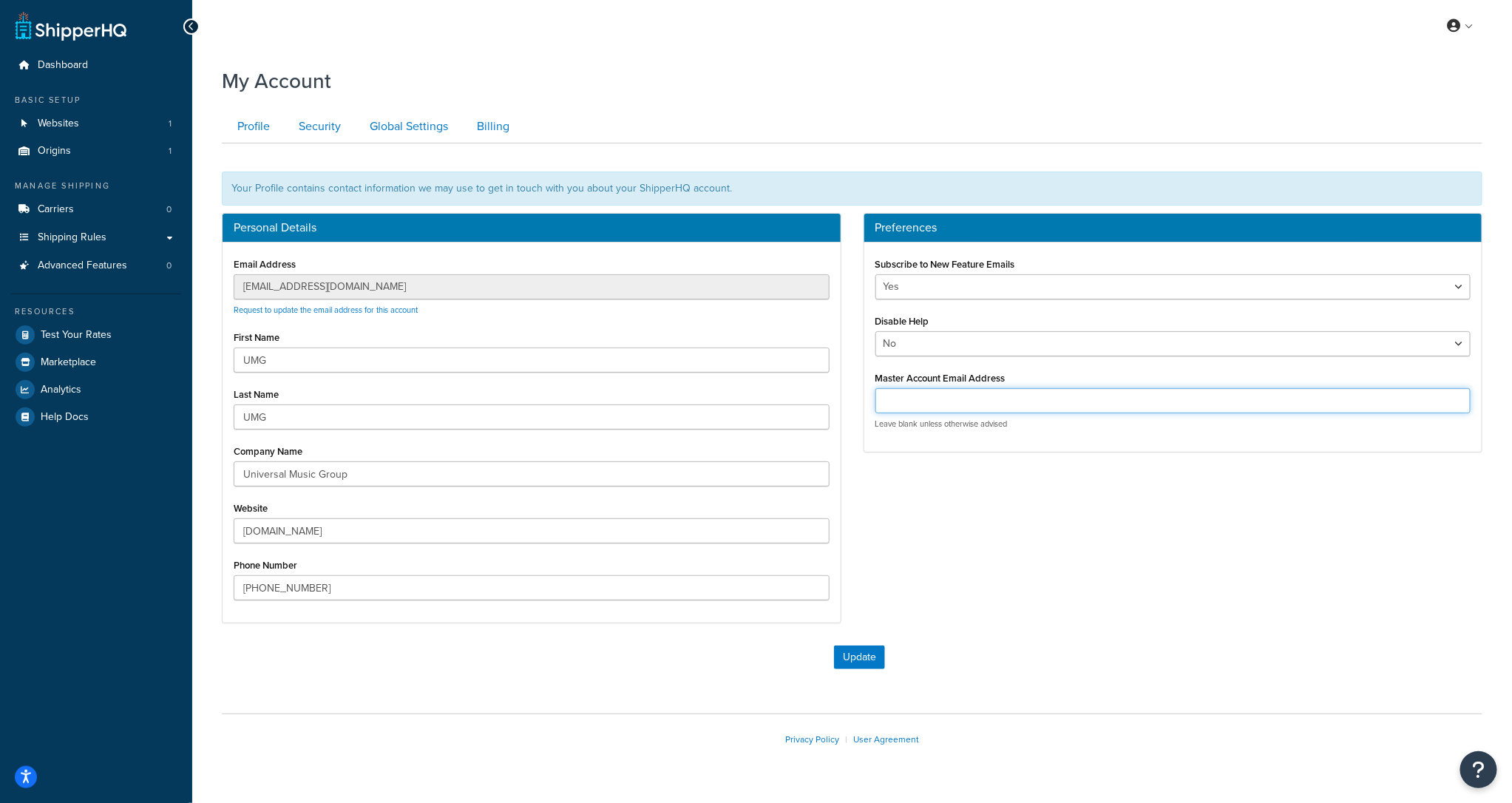
click at [945, 414] on div "Leave blank unless otherwise advised" at bounding box center [1173, 409] width 596 height 42
paste input "customercare@famehouse.net"
type input "customercare@famehouse.net"
click at [848, 644] on form "Your Profile contains contact information we may use to get in touch with you a…" at bounding box center [852, 414] width 1261 height 540
click at [851, 651] on button "Update" at bounding box center [860, 657] width 51 height 24
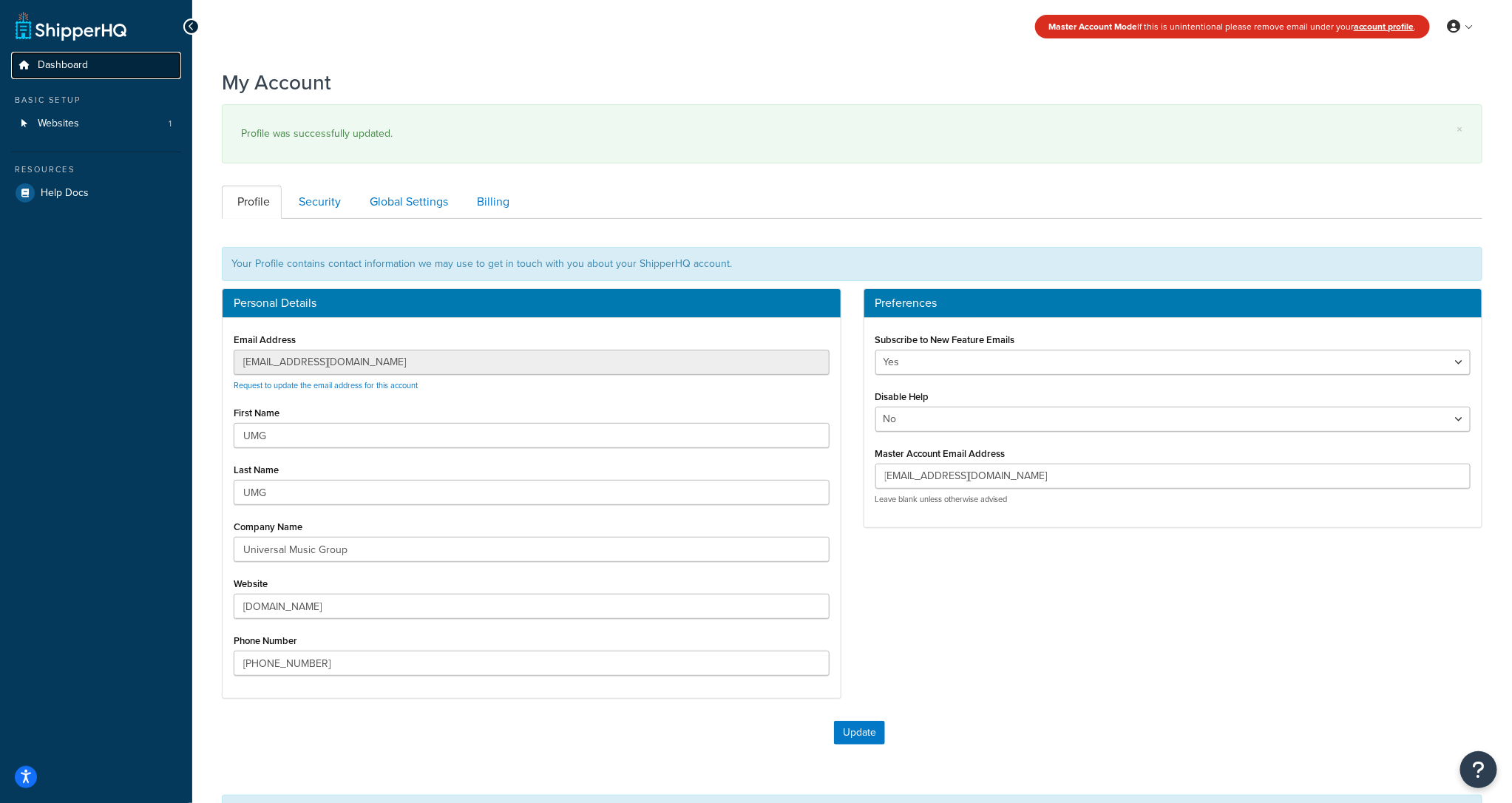
click at [73, 65] on span "Dashboard" at bounding box center [62, 65] width 50 height 12
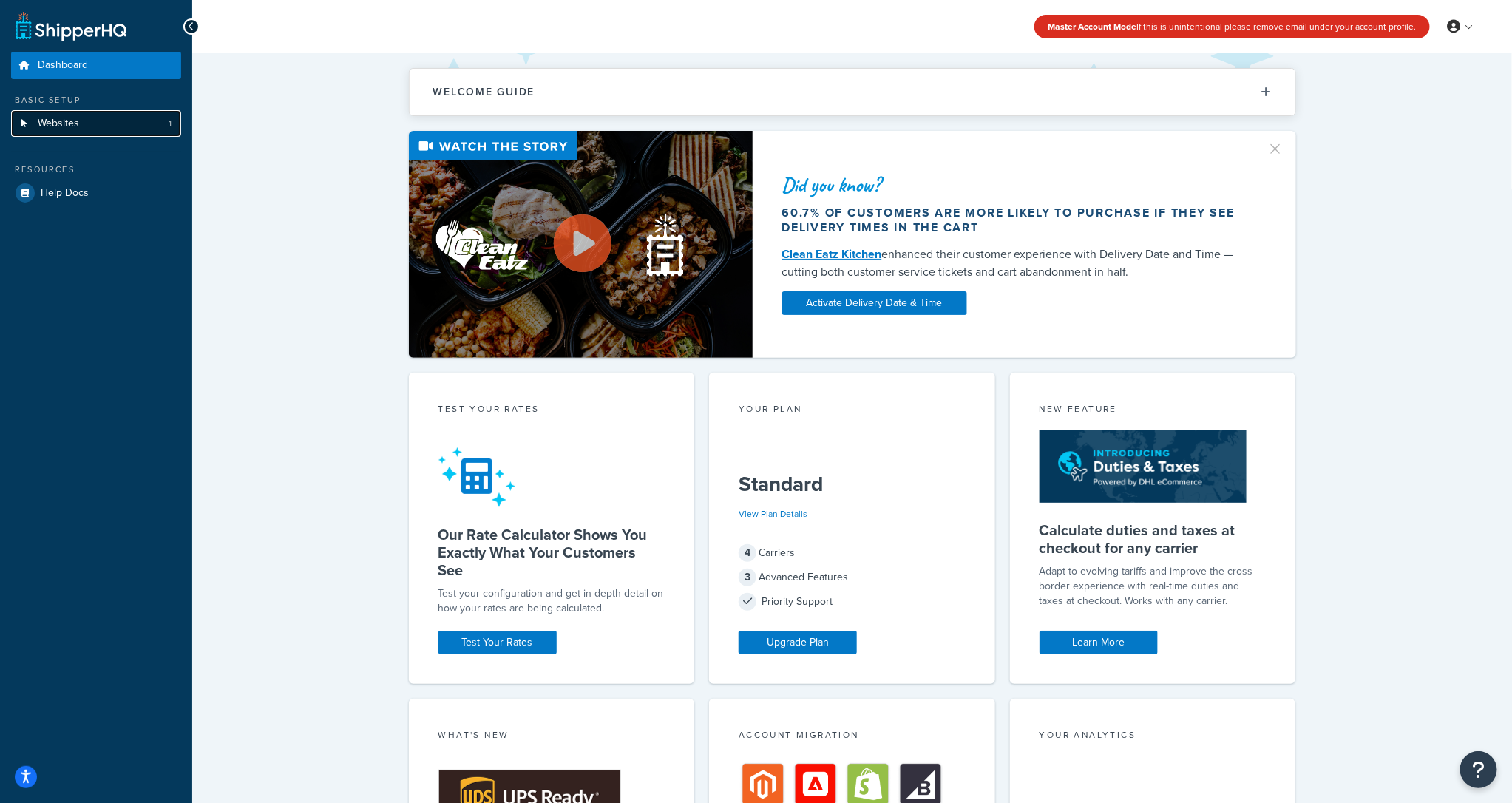
click at [58, 124] on span "Websites" at bounding box center [59, 123] width 42 height 12
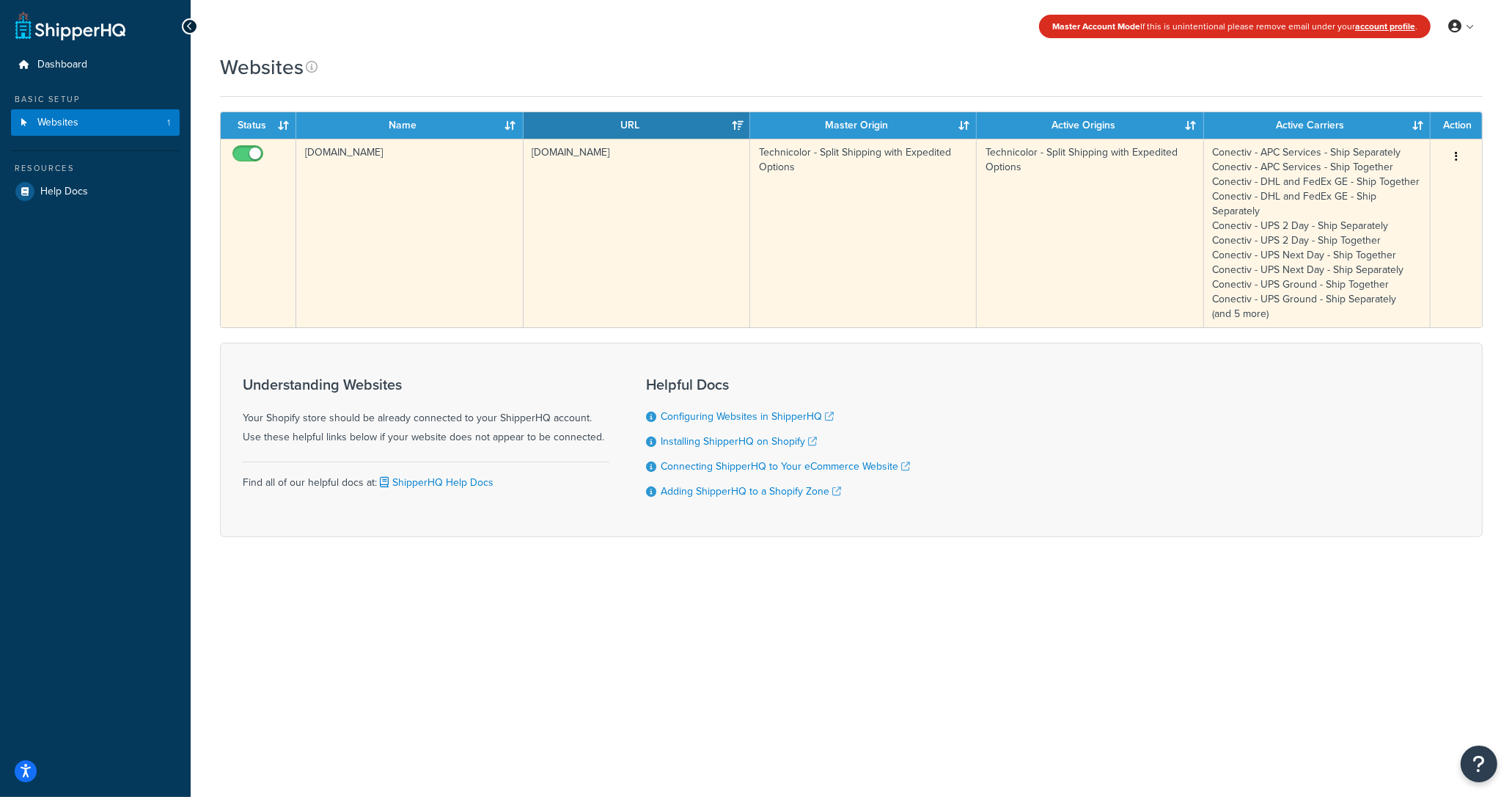
click at [1456, 156] on icon "button" at bounding box center [1456, 156] width 3 height 10
click at [1407, 193] on link "Edit" at bounding box center [1398, 186] width 116 height 30
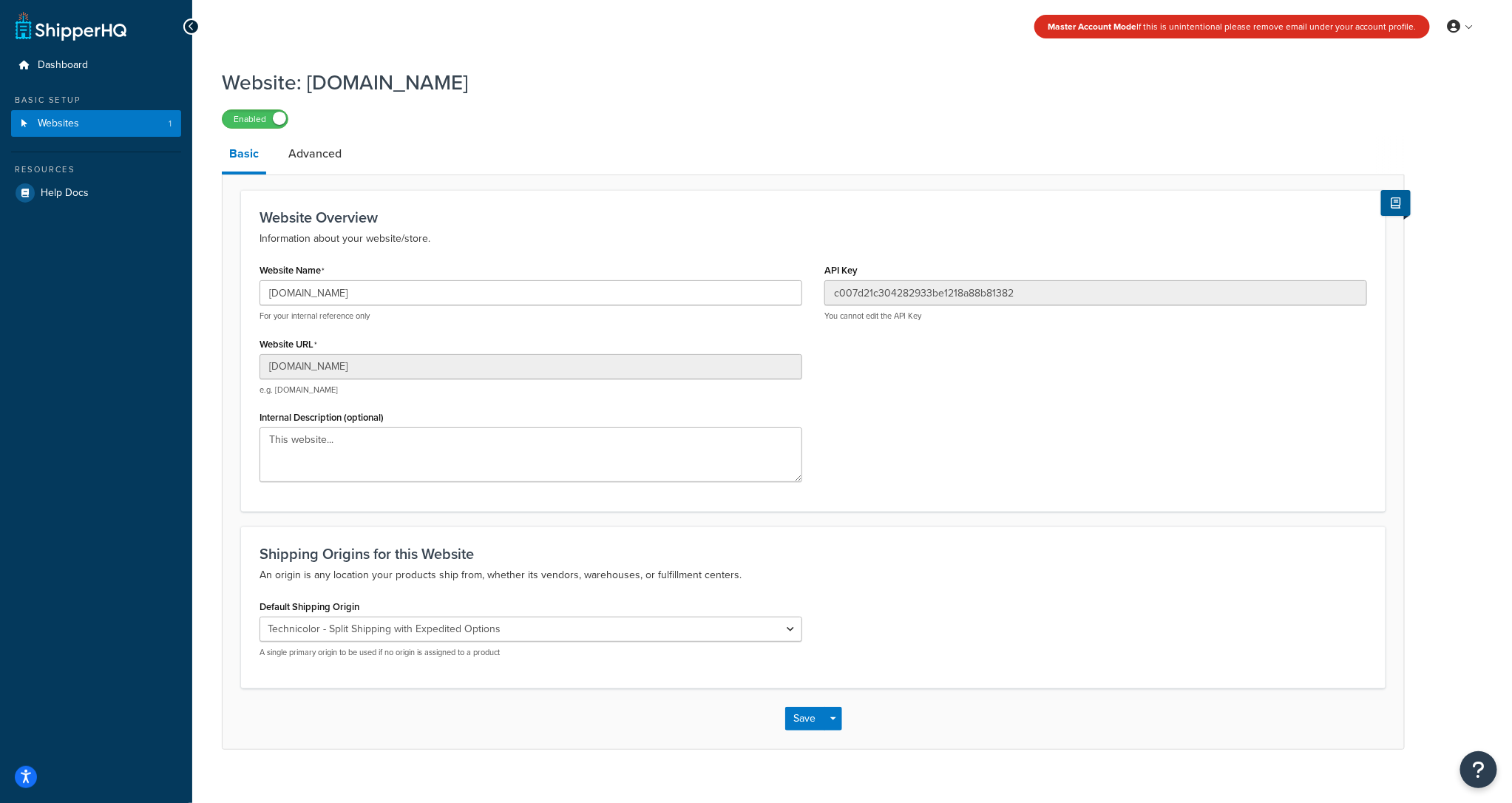
click at [461, 643] on div "El Famoso Artist Endeavor (OG) Graphik Dimensions Artivise Printful [PERSON_NAM…" at bounding box center [531, 637] width 542 height 42
click at [462, 640] on select "El Famoso Artist Endeavor (OG) Graphik Dimensions Artivise Printful Caroline Wh…" at bounding box center [531, 628] width 542 height 26
select select "68760"
click at [260, 616] on select "El Famoso Artist Endeavor (OG) Graphik Dimensions Artivise Printful Caroline Wh…" at bounding box center [531, 628] width 542 height 26
click at [791, 709] on button "Save" at bounding box center [805, 718] width 40 height 24
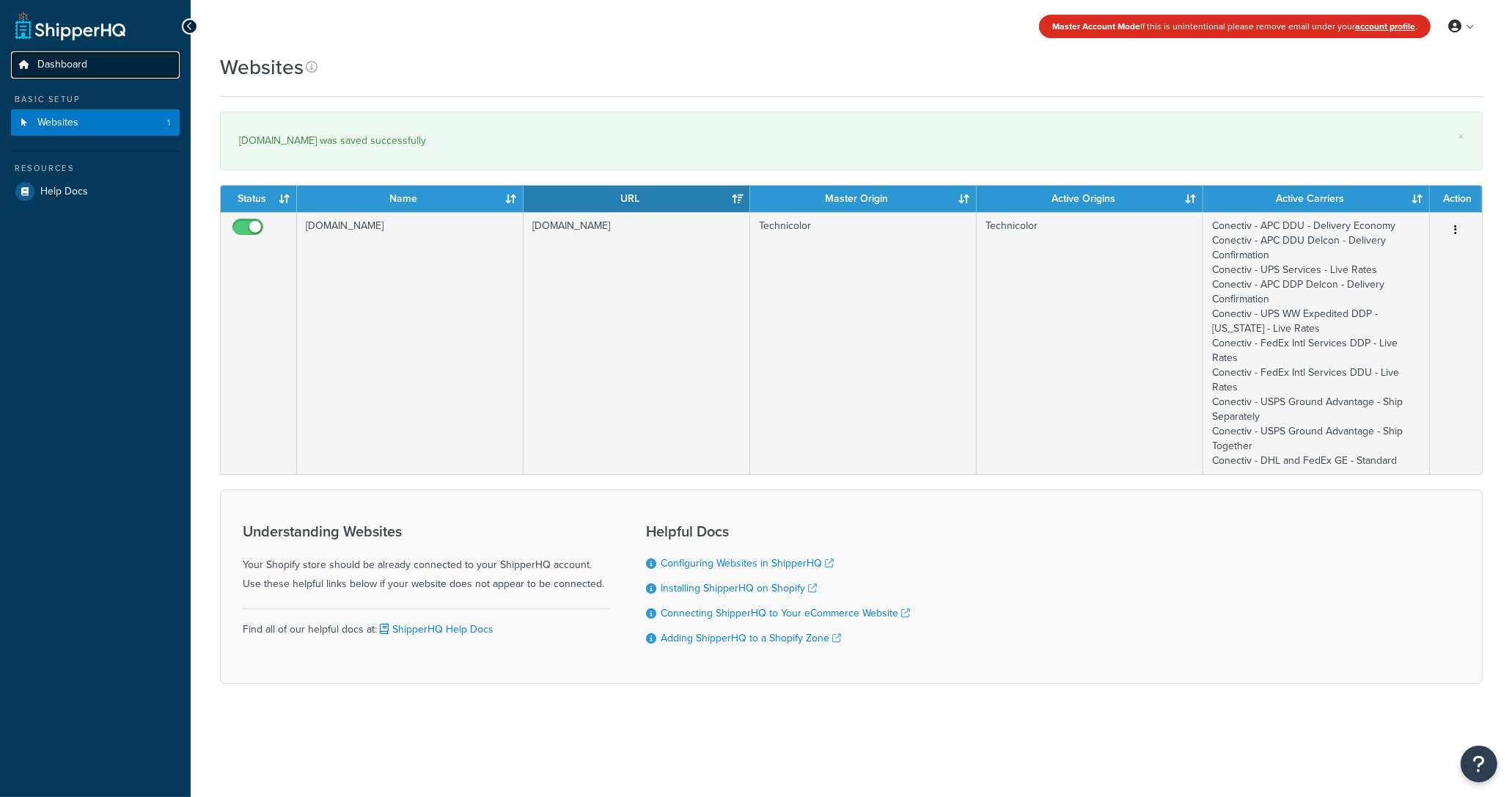
click at [94, 68] on link "Dashboard" at bounding box center [96, 65] width 169 height 27
